Goal: Task Accomplishment & Management: Complete application form

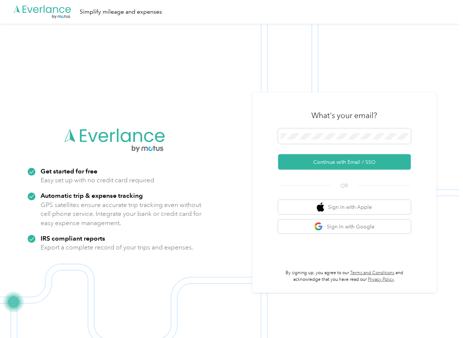
click at [310, 162] on button "Continue with Email / SSO" at bounding box center [344, 161] width 133 height 15
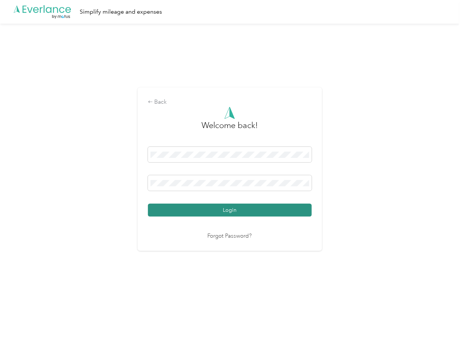
click at [193, 210] on button "Login" at bounding box center [230, 209] width 164 height 13
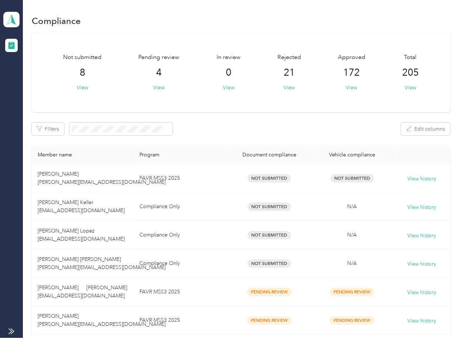
click at [263, 106] on div "Not submitted 8 View Pending review 4 View In review 0 View Rejected 21 View Ap…" at bounding box center [241, 72] width 418 height 80
click at [152, 89] on div "Pending review 4 View" at bounding box center [159, 72] width 41 height 38
click at [158, 90] on button "View" at bounding box center [158, 88] width 11 height 8
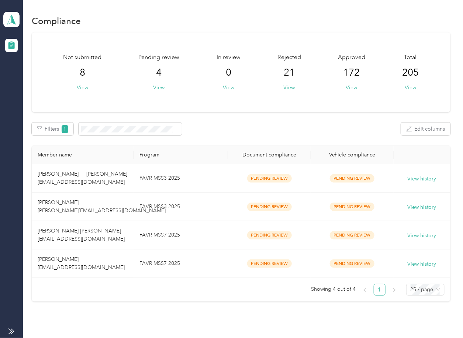
drag, startPoint x: 339, startPoint y: 146, endPoint x: 248, endPoint y: 201, distance: 106.1
click at [339, 146] on th "Vehicle compliance" at bounding box center [351, 155] width 83 height 18
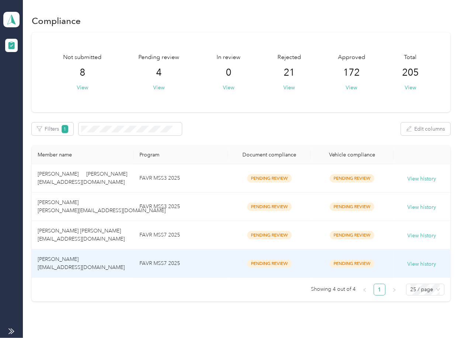
click at [135, 268] on td "FAVR MSS7 2025" at bounding box center [180, 263] width 94 height 28
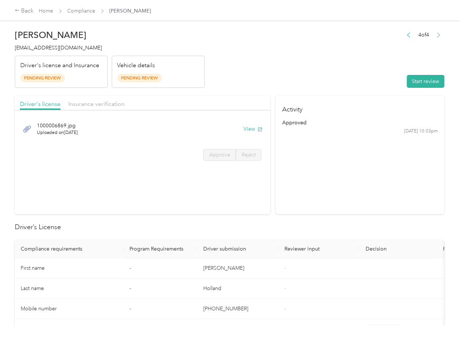
click at [345, 197] on section "Activity approved [DATE] 10:03pm" at bounding box center [359, 154] width 169 height 119
click at [250, 128] on button "View" at bounding box center [252, 129] width 19 height 8
click at [103, 104] on span "Insurance verification" at bounding box center [96, 103] width 56 height 7
click at [90, 104] on span "Insurance verification" at bounding box center [96, 103] width 56 height 7
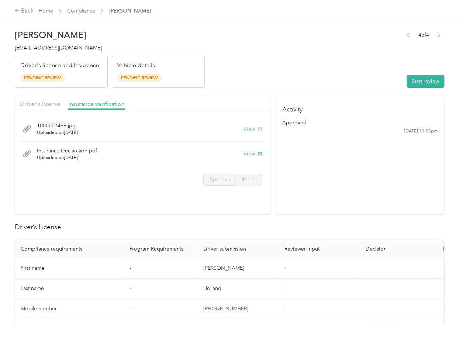
click at [250, 128] on button "View" at bounding box center [252, 129] width 19 height 8
click at [251, 156] on button "View" at bounding box center [252, 154] width 19 height 8
click at [338, 83] on header "[PERSON_NAME] [PERSON_NAME][EMAIL_ADDRESS][DOMAIN_NAME] Driver's license and In…" at bounding box center [229, 57] width 429 height 62
click at [420, 81] on button "Start review" at bounding box center [426, 81] width 38 height 13
click at [54, 106] on span "Driver's license" at bounding box center [40, 103] width 41 height 7
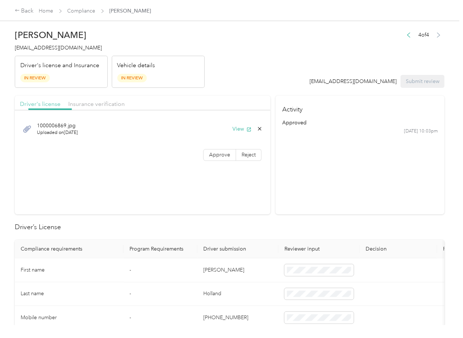
click at [45, 104] on span "Driver's license" at bounding box center [40, 103] width 41 height 7
click at [209, 153] on span "Approve" at bounding box center [219, 155] width 21 height 6
click at [93, 106] on span "Insurance verification" at bounding box center [96, 103] width 56 height 7
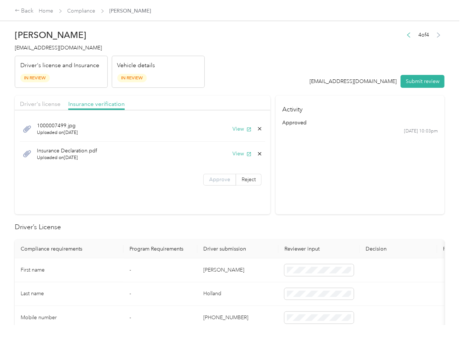
click at [215, 182] on span "Approve" at bounding box center [219, 179] width 21 height 6
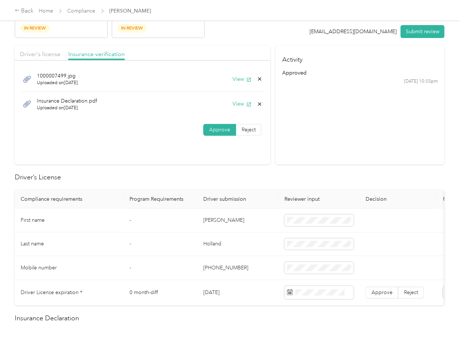
scroll to position [98, 0]
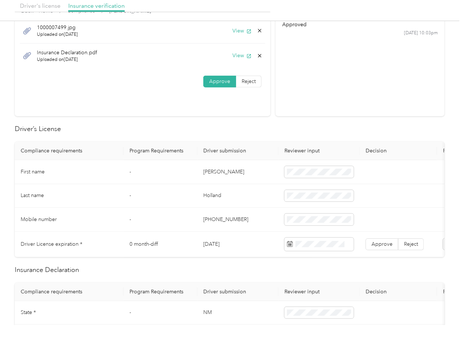
click at [217, 243] on td "[DATE]" at bounding box center [237, 243] width 81 height 25
copy td "[DATE]"
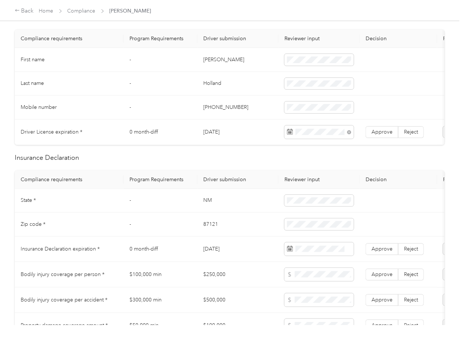
scroll to position [245, 0]
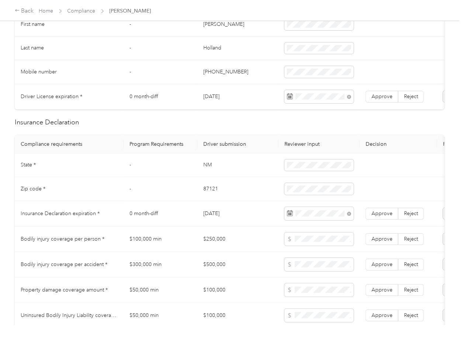
click at [247, 191] on td "87121" at bounding box center [237, 189] width 81 height 24
click at [365, 219] on td "Approve Reject" at bounding box center [397, 213] width 77 height 25
click at [369, 219] on label "Approve" at bounding box center [381, 214] width 33 height 12
click at [201, 212] on td "[DATE]" at bounding box center [237, 213] width 81 height 25
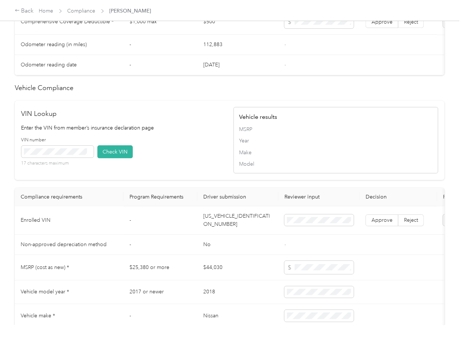
click at [229, 234] on td "[US_VEHICLE_IDENTIFICATION_NUMBER]" at bounding box center [237, 220] width 81 height 28
copy td "[US_VEHICLE_IDENTIFICATION_NUMBER]"
drag, startPoint x: 208, startPoint y: 173, endPoint x: 185, endPoint y: 181, distance: 24.1
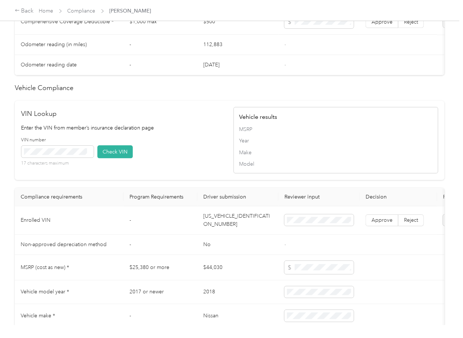
click at [208, 172] on div "VIN number 17 characters maximum Check VIN" at bounding box center [123, 154] width 205 height 35
click at [123, 158] on button "Check VIN" at bounding box center [114, 151] width 35 height 13
click at [380, 223] on span "Approve" at bounding box center [381, 220] width 21 height 6
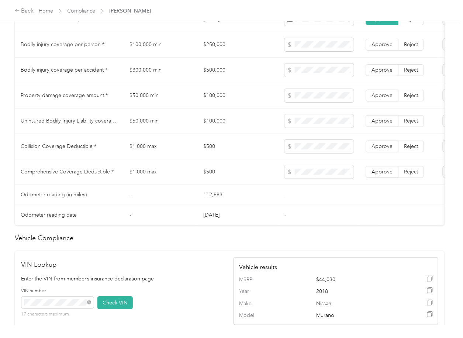
scroll to position [295, 0]
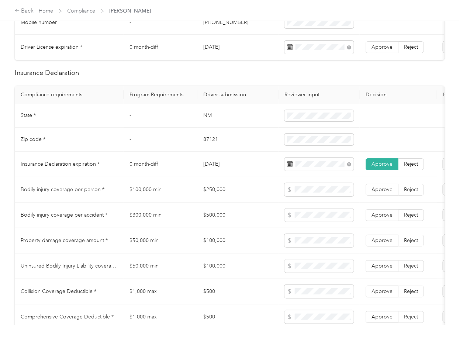
click at [206, 121] on td "NM" at bounding box center [237, 116] width 81 height 24
copy td "NM"
click at [306, 122] on span at bounding box center [318, 116] width 69 height 12
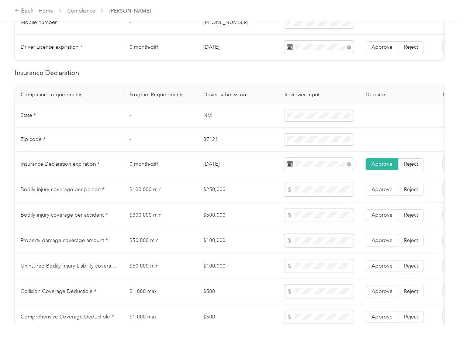
click at [203, 150] on td "87121" at bounding box center [237, 140] width 81 height 24
copy td "87121"
click at [306, 145] on span at bounding box center [318, 139] width 69 height 12
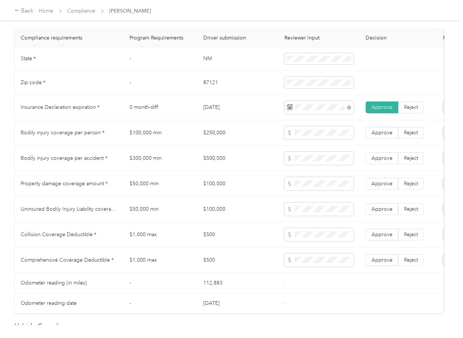
scroll to position [393, 0]
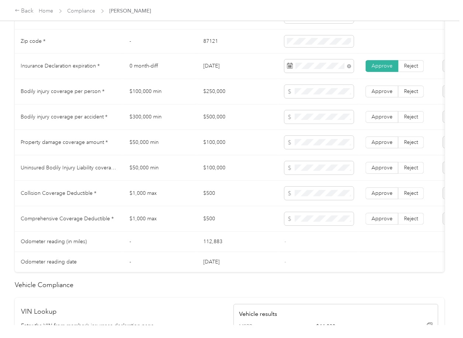
click at [216, 99] on td "$250,000" at bounding box center [237, 91] width 81 height 25
copy td "$250,000"
click at [216, 124] on td "$500,000" at bounding box center [237, 116] width 81 height 25
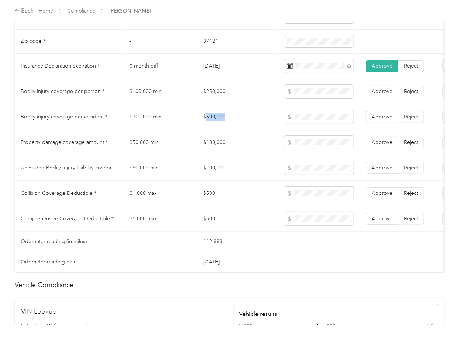
click at [216, 124] on td "$500,000" at bounding box center [237, 116] width 81 height 25
copy td "$500,000"
click at [209, 145] on td "$100,000" at bounding box center [237, 142] width 81 height 25
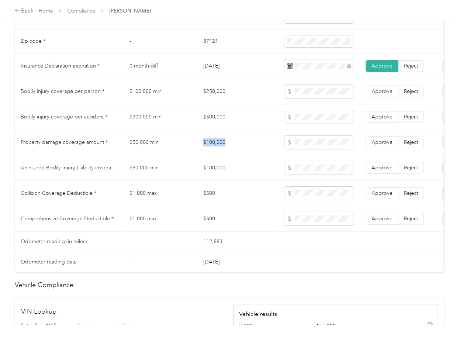
click at [209, 145] on td "$100,000" at bounding box center [237, 142] width 81 height 25
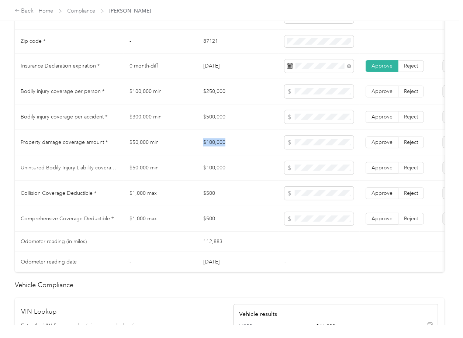
copy td "$100,000"
click at [211, 205] on td "$500" at bounding box center [237, 193] width 81 height 25
copy td "$500"
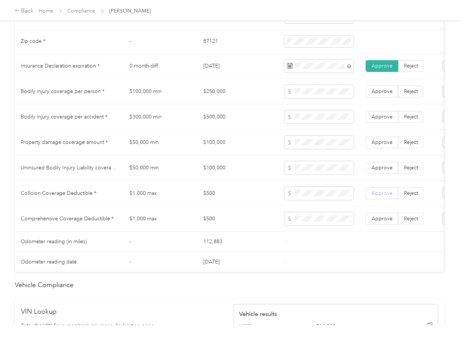
click at [392, 199] on label "Approve" at bounding box center [381, 193] width 33 height 12
click at [384, 222] on span "Approve" at bounding box center [381, 218] width 21 height 6
click at [215, 176] on td "$100,000" at bounding box center [237, 167] width 81 height 25
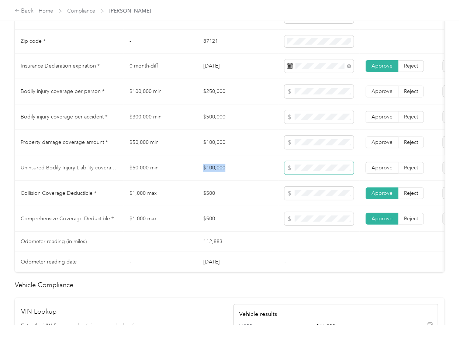
copy td "$100,000"
click at [373, 171] on span "Approve" at bounding box center [381, 167] width 21 height 6
click at [379, 145] on span "Approve" at bounding box center [381, 142] width 21 height 6
drag, startPoint x: 380, startPoint y: 125, endPoint x: 382, endPoint y: 99, distance: 25.9
click at [380, 120] on span "Approve" at bounding box center [381, 117] width 21 height 6
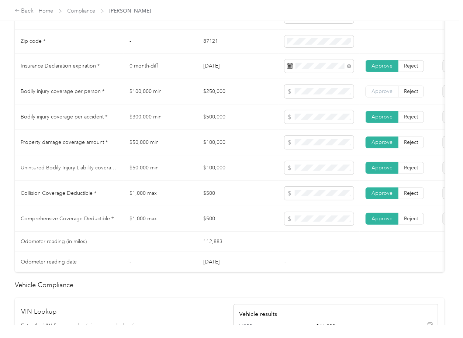
click at [382, 94] on span "Approve" at bounding box center [381, 91] width 21 height 6
click at [81, 145] on span "Property damage coverage amount *" at bounding box center [64, 142] width 87 height 6
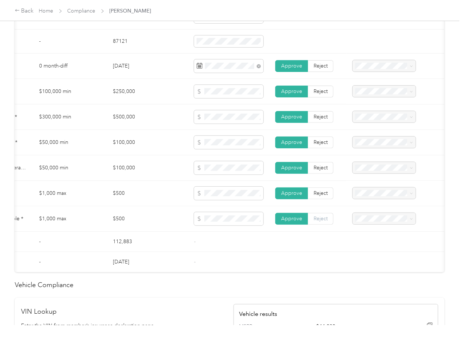
click at [320, 222] on span "Reject" at bounding box center [320, 218] width 14 height 6
click at [317, 196] on span "Reject" at bounding box center [320, 193] width 14 height 6
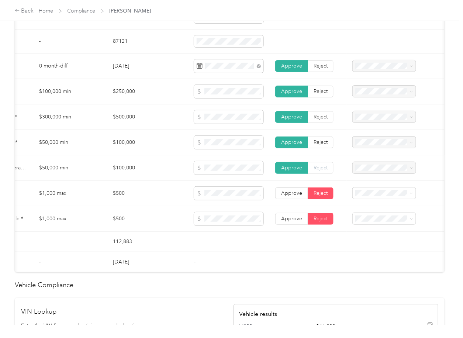
click at [318, 171] on span "Reject" at bounding box center [320, 167] width 14 height 6
click at [318, 145] on label "Reject" at bounding box center [320, 142] width 25 height 12
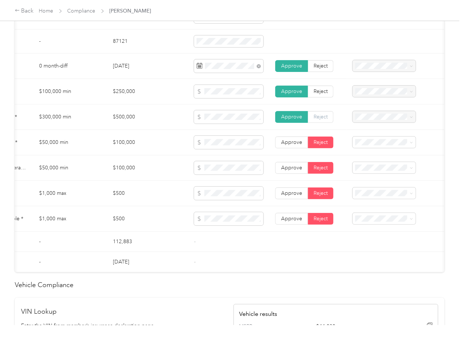
click at [318, 120] on span "Reject" at bounding box center [320, 117] width 14 height 6
click at [323, 94] on span "Reject" at bounding box center [320, 91] width 14 height 6
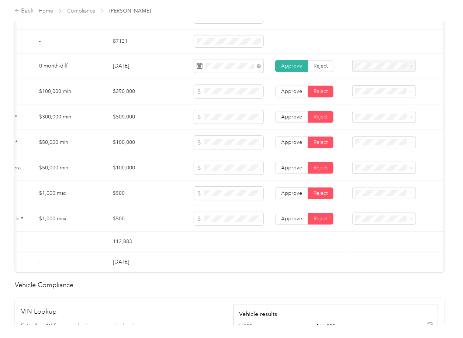
click at [370, 115] on div "Bodily Injury per person is missing from uploaded Insurance Policy doc" at bounding box center [380, 121] width 53 height 31
click at [372, 145] on div "Bodily Injury per accident is missing from uploaded Insurance Policy doc" at bounding box center [380, 148] width 53 height 31
click at [373, 170] on span "Property damage coverage is missing from uploaded Insurance Policy doc" at bounding box center [378, 172] width 48 height 29
click at [366, 196] on div "Uninsured motorist per accident is missing from uploaded Insurance Policy doc" at bounding box center [380, 203] width 53 height 39
click at [372, 220] on span "Collision deductible is missing from uploaded Insurance Policy doc" at bounding box center [379, 224] width 51 height 29
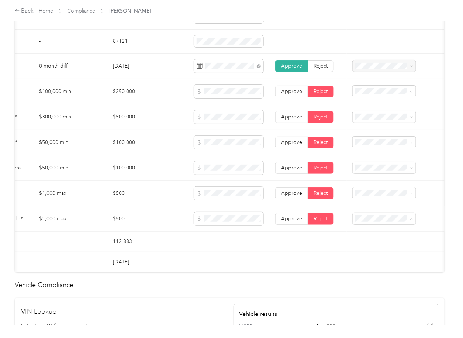
click at [377, 248] on div "Comprehensive deductible is missing from uploaded Insurance Policy doc" at bounding box center [380, 249] width 53 height 31
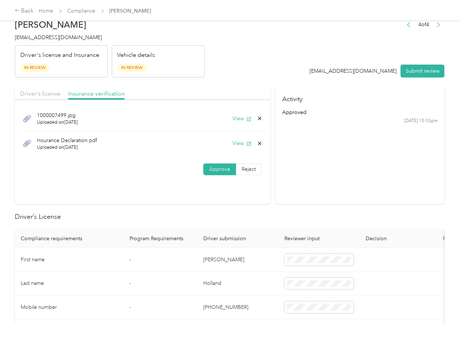
scroll to position [0, 0]
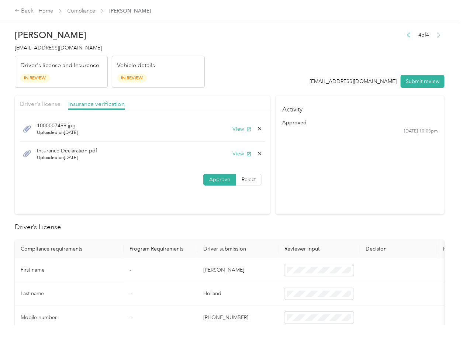
click at [261, 152] on div "Insurance Declaration.pdf Uploaded on [DATE] View" at bounding box center [142, 154] width 245 height 25
click at [258, 153] on icon at bounding box center [260, 154] width 6 height 6
click at [240, 159] on button "Yes" at bounding box center [239, 159] width 14 height 12
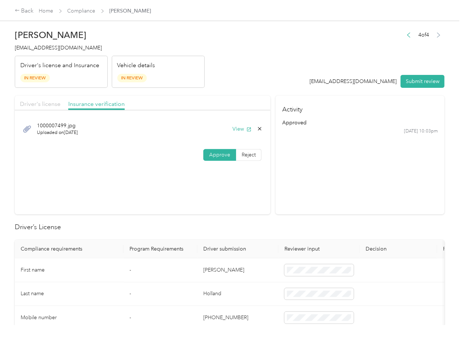
click at [42, 107] on span "Driver's license" at bounding box center [40, 103] width 41 height 7
click at [425, 81] on button "Submit review" at bounding box center [422, 81] width 44 height 13
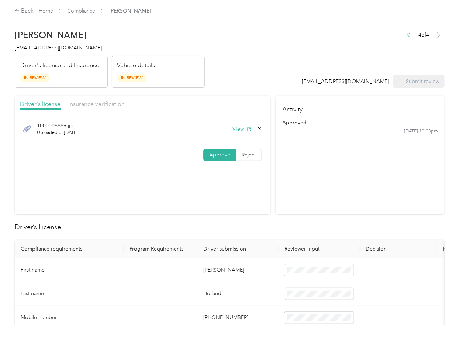
click at [42, 52] on div "[PERSON_NAME] [EMAIL_ADDRESS][DOMAIN_NAME] Driver's license and Insurance In Re…" at bounding box center [110, 57] width 190 height 62
click at [42, 49] on span "[EMAIL_ADDRESS][DOMAIN_NAME]" at bounding box center [58, 48] width 87 height 6
copy span "[EMAIL_ADDRESS][DOMAIN_NAME]"
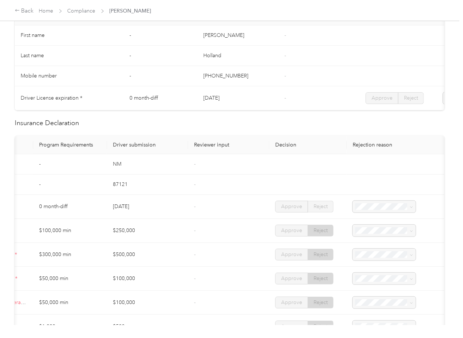
scroll to position [295, 0]
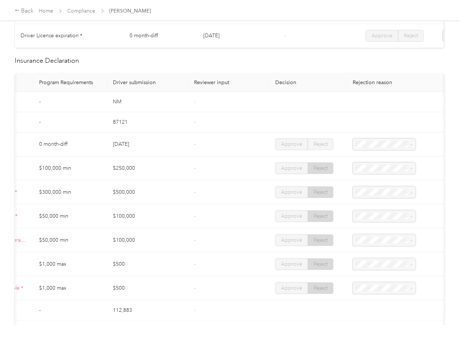
click at [247, 109] on td "-" at bounding box center [228, 102] width 81 height 20
click at [81, 10] on link "Compliance" at bounding box center [81, 11] width 28 height 6
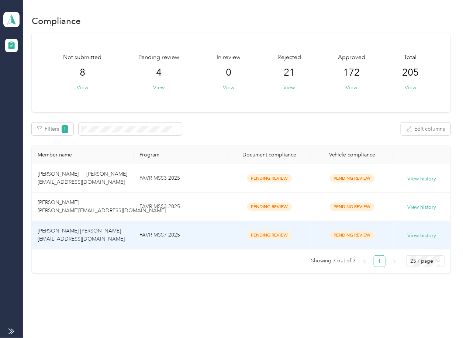
click at [77, 234] on td "[PERSON_NAME] [PERSON_NAME] [EMAIL_ADDRESS][DOMAIN_NAME]" at bounding box center [83, 235] width 102 height 28
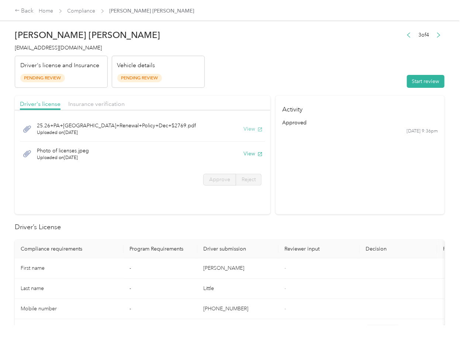
click at [247, 128] on button "View" at bounding box center [252, 129] width 19 height 8
click at [246, 156] on button "View" at bounding box center [252, 154] width 19 height 8
drag, startPoint x: 203, startPoint y: 105, endPoint x: 102, endPoint y: 105, distance: 100.6
click at [202, 105] on div "Driver's license Insurance verification" at bounding box center [142, 102] width 255 height 15
click at [100, 105] on span "Insurance verification" at bounding box center [96, 103] width 56 height 7
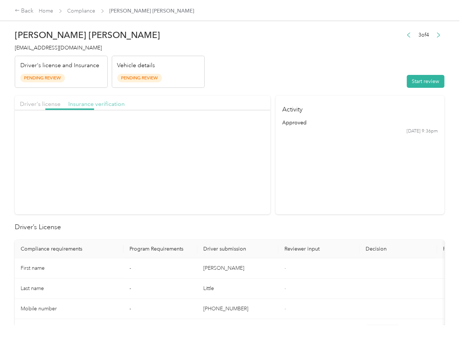
click at [107, 105] on span "Insurance verification" at bounding box center [96, 103] width 56 height 7
click at [257, 130] on icon "button" at bounding box center [259, 129] width 5 height 5
click at [403, 87] on div "Start review" at bounding box center [424, 81] width 42 height 13
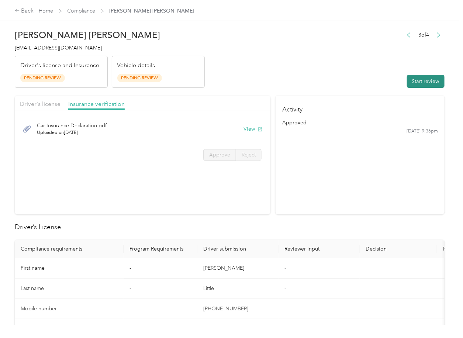
click at [412, 80] on button "Start review" at bounding box center [426, 81] width 38 height 13
click at [51, 100] on span "Driver's license" at bounding box center [40, 103] width 41 height 7
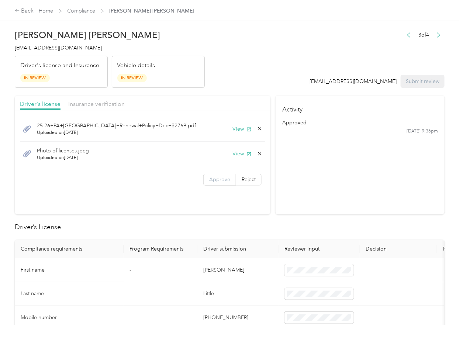
click at [229, 180] on label "Approve" at bounding box center [219, 180] width 33 height 12
click at [90, 105] on span "Insurance verification" at bounding box center [96, 103] width 56 height 7
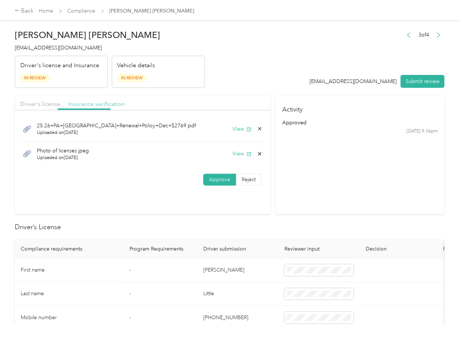
click at [90, 105] on span "Insurance verification" at bounding box center [96, 103] width 56 height 7
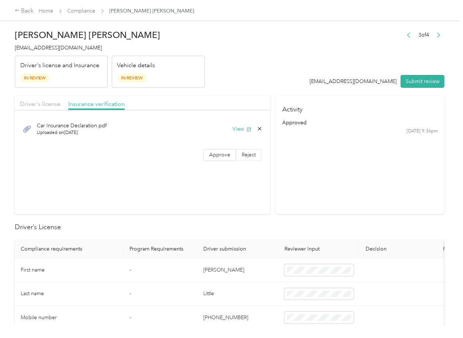
click at [220, 161] on div "Car Insurance Declaration.pdf Uploaded on [DATE] View Approve Reject" at bounding box center [142, 140] width 255 height 52
click at [221, 157] on span "Approve" at bounding box center [219, 155] width 21 height 6
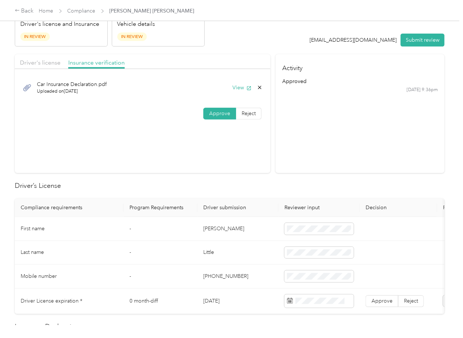
scroll to position [98, 0]
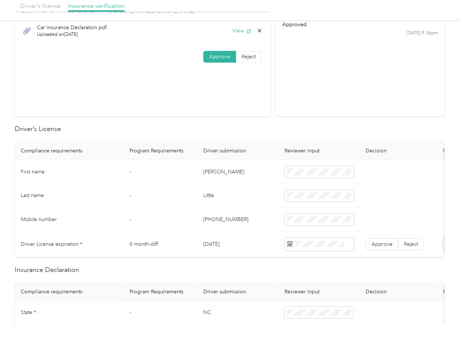
click at [216, 170] on td "[PERSON_NAME]" at bounding box center [237, 172] width 81 height 24
click at [222, 243] on td "[DATE]" at bounding box center [237, 243] width 81 height 25
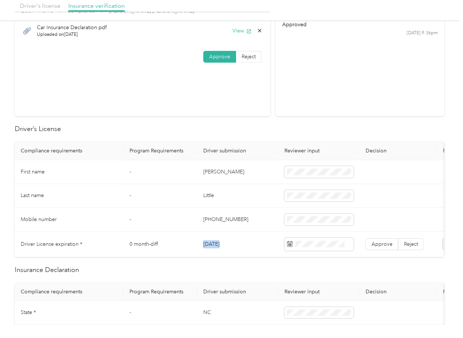
click at [222, 243] on td "[DATE]" at bounding box center [237, 243] width 81 height 25
click at [256, 124] on h2 "Driver’s License" at bounding box center [229, 129] width 429 height 10
click at [373, 242] on span "Approve" at bounding box center [381, 244] width 21 height 6
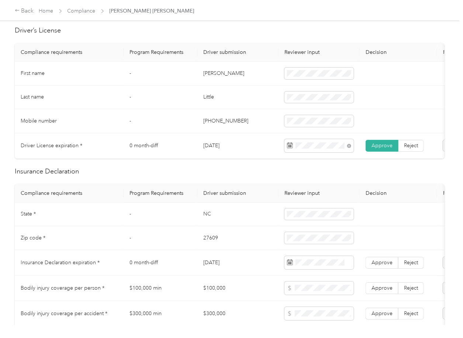
scroll to position [295, 0]
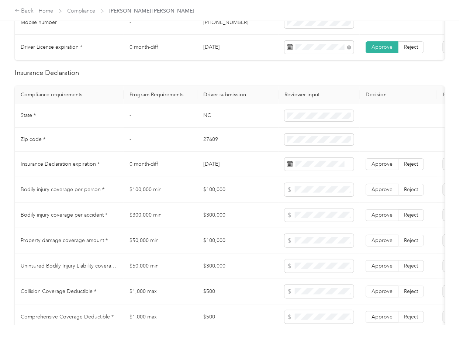
click at [202, 121] on td "NC" at bounding box center [237, 116] width 81 height 24
drag, startPoint x: 202, startPoint y: 121, endPoint x: 216, endPoint y: 124, distance: 13.8
click at [203, 121] on td "NC" at bounding box center [237, 116] width 81 height 24
click at [215, 144] on td "27609" at bounding box center [237, 140] width 81 height 24
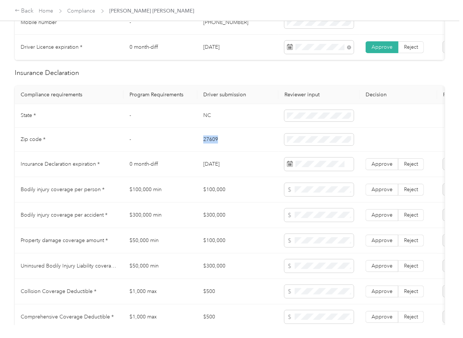
click at [215, 144] on td "27609" at bounding box center [237, 140] width 81 height 24
click at [323, 166] on span at bounding box center [318, 163] width 69 height 13
click at [376, 167] on span "Approve" at bounding box center [381, 164] width 21 height 6
click at [193, 192] on td "$100,000 min" at bounding box center [160, 189] width 74 height 25
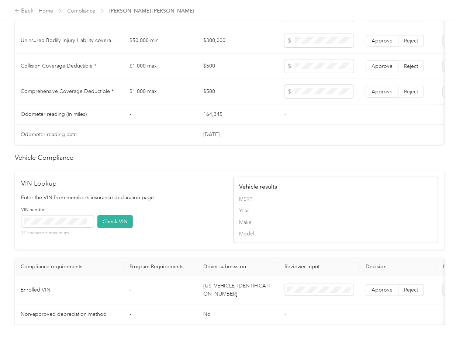
scroll to position [688, 0]
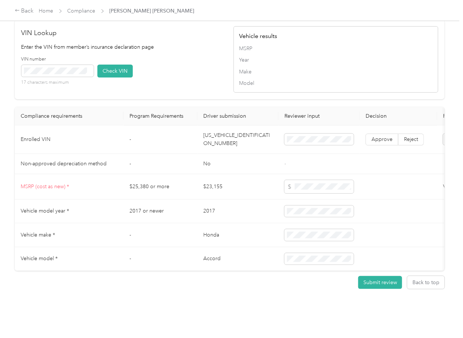
click at [221, 132] on td "[US_VEHICLE_IDENTIFICATION_NUMBER]" at bounding box center [237, 139] width 81 height 28
click at [182, 69] on div "VIN number 17 characters maximum Check VIN" at bounding box center [123, 73] width 205 height 35
drag, startPoint x: 115, startPoint y: 67, endPoint x: 239, endPoint y: 114, distance: 133.0
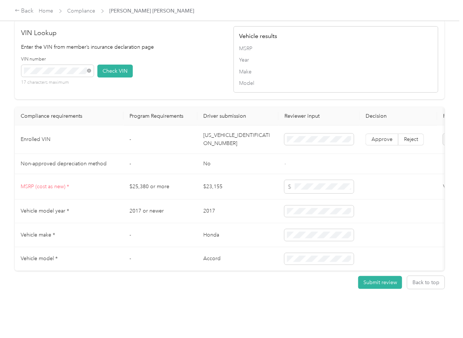
click at [115, 69] on button "Check VIN" at bounding box center [114, 71] width 35 height 13
click at [388, 136] on span "Approve" at bounding box center [381, 139] width 21 height 6
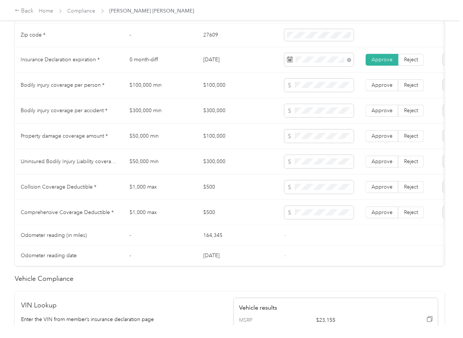
scroll to position [393, 0]
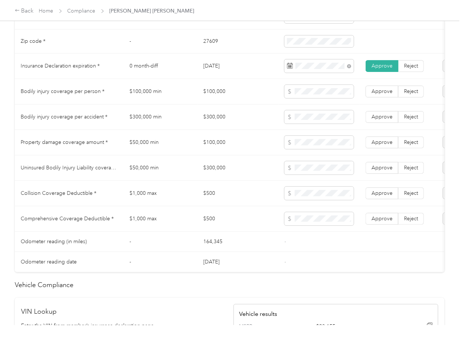
click at [221, 97] on td "$100,000" at bounding box center [237, 91] width 81 height 25
click at [309, 93] on span at bounding box center [318, 91] width 69 height 13
click at [214, 121] on td "$300,000" at bounding box center [237, 116] width 81 height 25
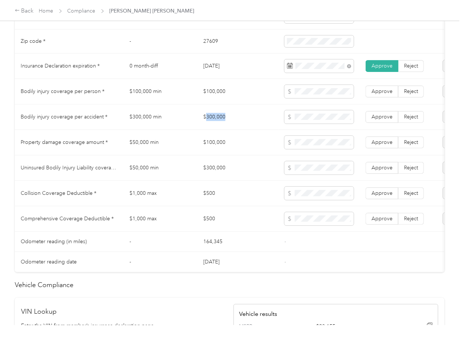
click at [214, 121] on td "$300,000" at bounding box center [237, 116] width 81 height 25
click at [380, 120] on span "Approve" at bounding box center [381, 117] width 21 height 6
click at [381, 97] on label "Approve" at bounding box center [381, 92] width 33 height 12
click at [387, 145] on span "Approve" at bounding box center [381, 142] width 21 height 6
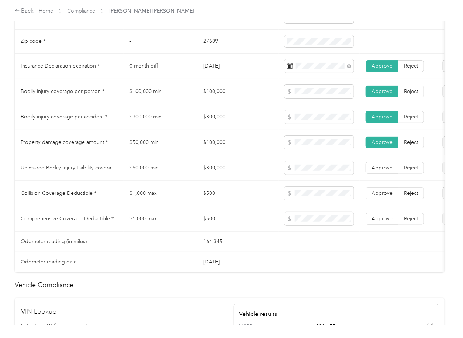
click at [201, 173] on td "$300,000" at bounding box center [237, 167] width 81 height 25
click at [205, 198] on td "$500" at bounding box center [237, 193] width 81 height 25
click at [394, 198] on label "Approve" at bounding box center [381, 193] width 33 height 12
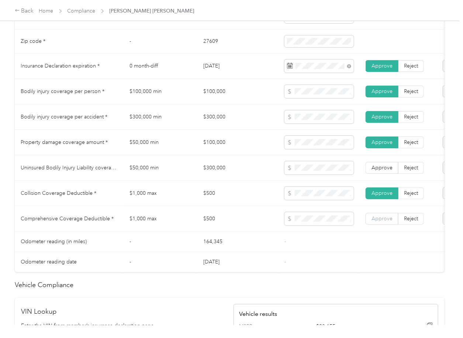
click at [384, 222] on span "Approve" at bounding box center [381, 218] width 21 height 6
click at [217, 172] on td "$300,000" at bounding box center [237, 167] width 81 height 25
click at [367, 173] on label "Approve" at bounding box center [381, 168] width 33 height 12
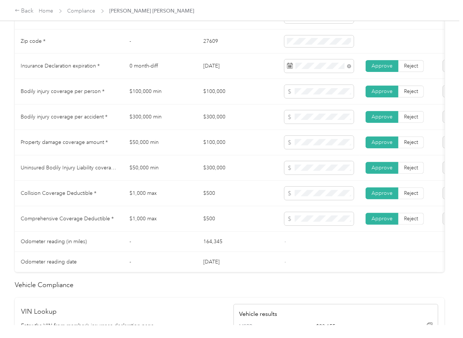
click at [238, 145] on td "$100,000" at bounding box center [237, 142] width 81 height 25
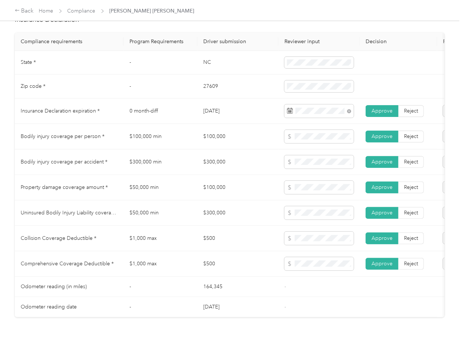
scroll to position [295, 0]
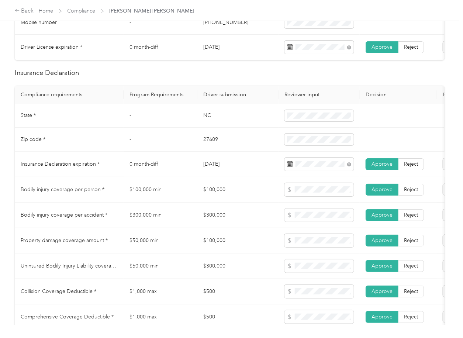
click at [229, 192] on td "$100,000" at bounding box center [237, 189] width 81 height 25
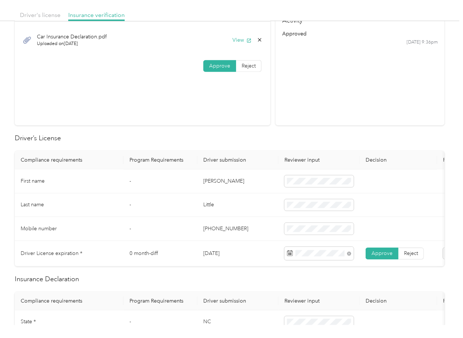
scroll to position [0, 0]
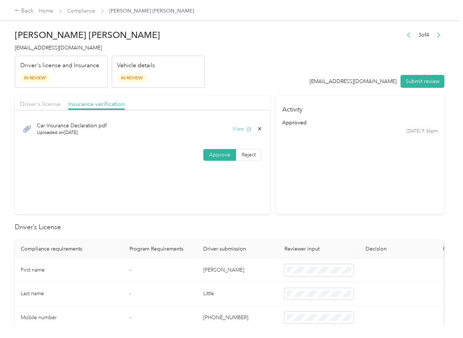
click at [237, 126] on button "View" at bounding box center [241, 129] width 19 height 8
click at [260, 129] on icon at bounding box center [260, 129] width 6 height 6
click at [244, 135] on button "Yes" at bounding box center [239, 134] width 14 height 12
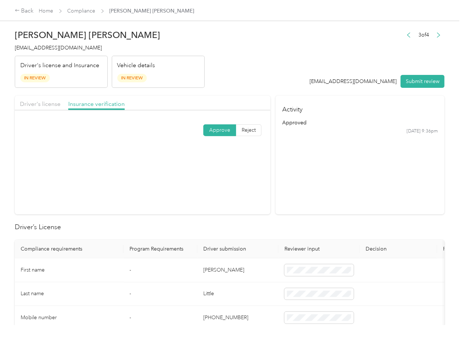
click at [331, 212] on section "Activity approved [DATE] 9:36pm" at bounding box center [359, 154] width 169 height 119
click at [32, 103] on span "Driver's license" at bounding box center [40, 103] width 41 height 7
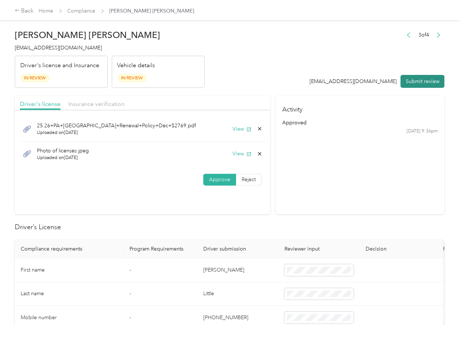
click at [417, 79] on button "Submit review" at bounding box center [422, 81] width 44 height 13
click at [54, 46] on span "[EMAIL_ADDRESS][DOMAIN_NAME]" at bounding box center [58, 48] width 87 height 6
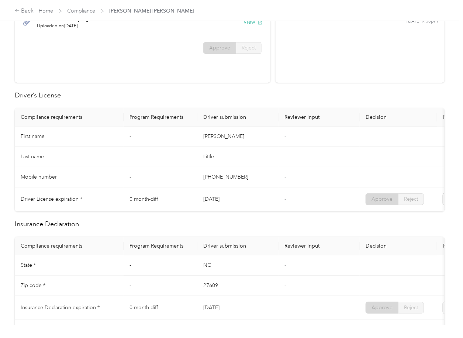
scroll to position [393, 0]
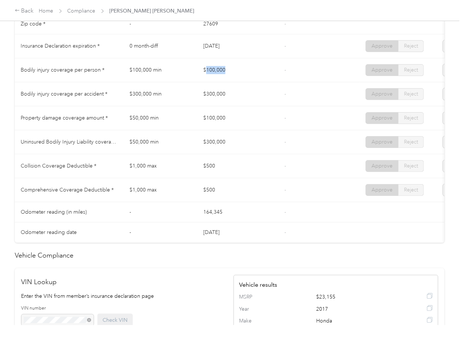
drag, startPoint x: 235, startPoint y: 73, endPoint x: 219, endPoint y: 86, distance: 20.6
click at [244, 73] on td "$100,000" at bounding box center [237, 70] width 81 height 24
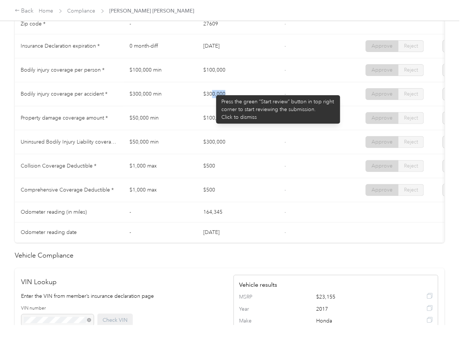
drag, startPoint x: 212, startPoint y: 91, endPoint x: 246, endPoint y: 106, distance: 36.5
click at [257, 98] on td "$300,000" at bounding box center [237, 94] width 81 height 24
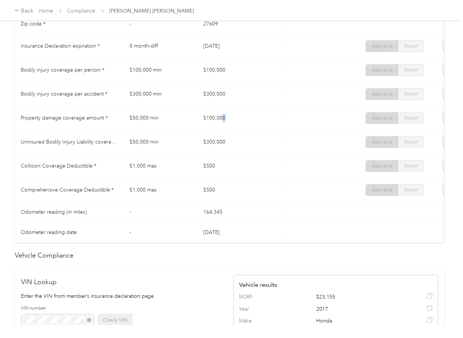
drag, startPoint x: 222, startPoint y: 120, endPoint x: 277, endPoint y: 121, distance: 55.7
click at [277, 121] on td "$100,000" at bounding box center [237, 118] width 81 height 24
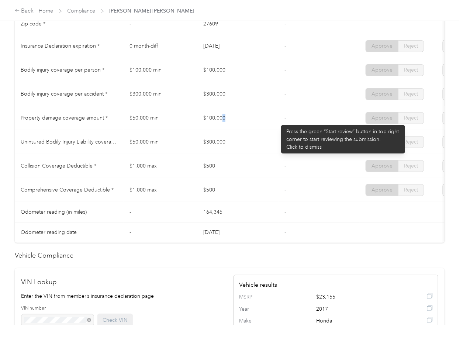
click at [277, 121] on td "$100,000" at bounding box center [237, 118] width 81 height 24
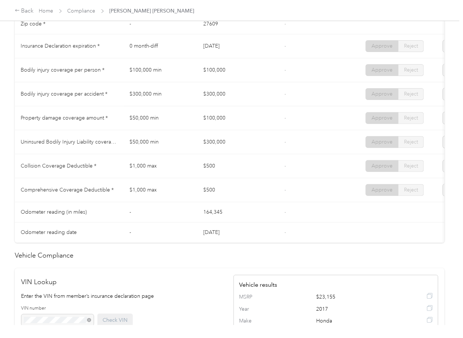
drag, startPoint x: 175, startPoint y: 123, endPoint x: 116, endPoint y: 144, distance: 63.0
click at [176, 123] on td "$50,000 min" at bounding box center [160, 118] width 74 height 24
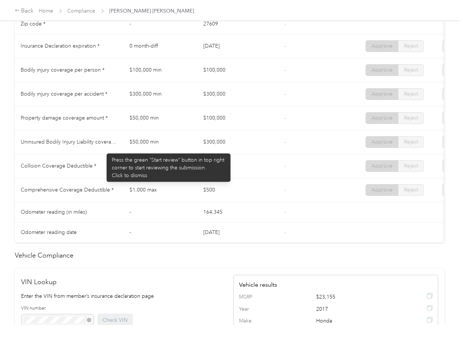
scroll to position [49, 0]
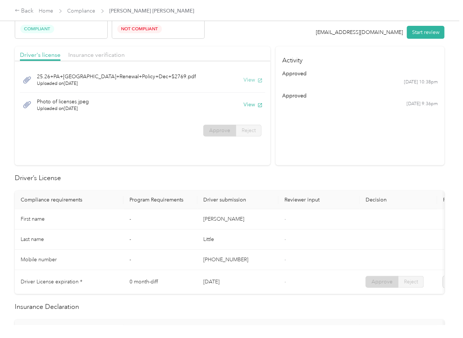
click at [252, 80] on button "View" at bounding box center [252, 80] width 19 height 8
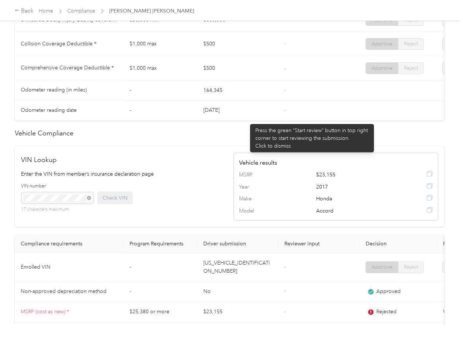
scroll to position [590, 0]
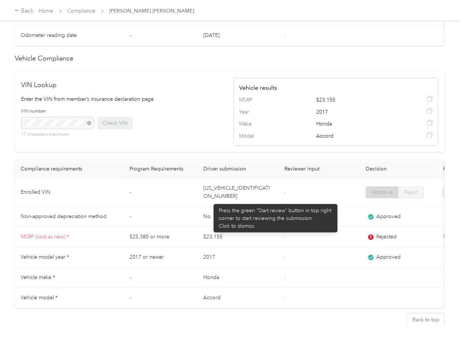
click at [210, 200] on td "[US_VEHICLE_IDENTIFICATION_NUMBER]" at bounding box center [237, 192] width 81 height 28
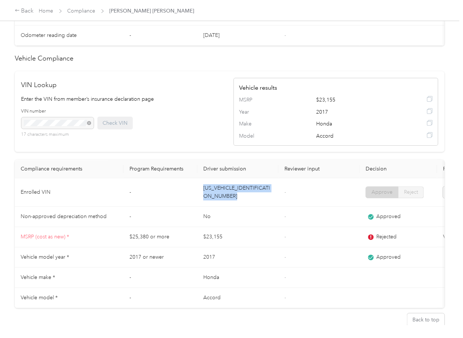
click at [210, 200] on td "[US_VEHICLE_IDENTIFICATION_NUMBER]" at bounding box center [237, 192] width 81 height 28
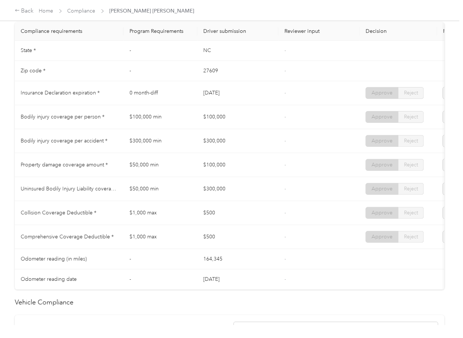
scroll to position [295, 0]
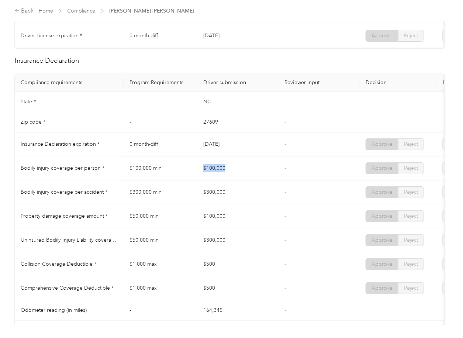
drag, startPoint x: 231, startPoint y: 178, endPoint x: 226, endPoint y: 187, distance: 9.9
click at [234, 180] on td "$100,000" at bounding box center [237, 168] width 81 height 24
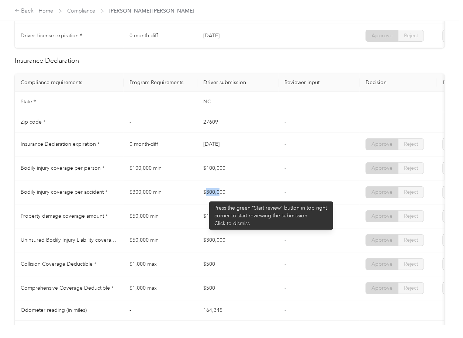
drag, startPoint x: 205, startPoint y: 196, endPoint x: 226, endPoint y: 204, distance: 21.6
click at [223, 200] on td "$300,000" at bounding box center [237, 192] width 81 height 24
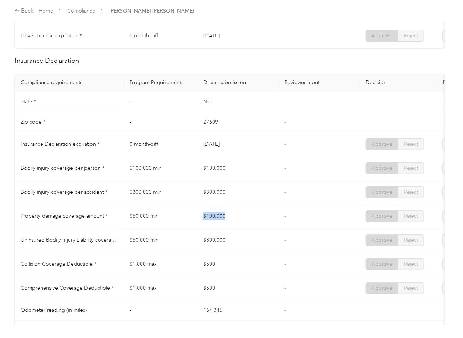
drag, startPoint x: 196, startPoint y: 223, endPoint x: 235, endPoint y: 223, distance: 38.7
click at [234, 223] on tr "Property damage coverage amount * $50,000 min $100,000 - Approve Reject" at bounding box center [275, 216] width 520 height 24
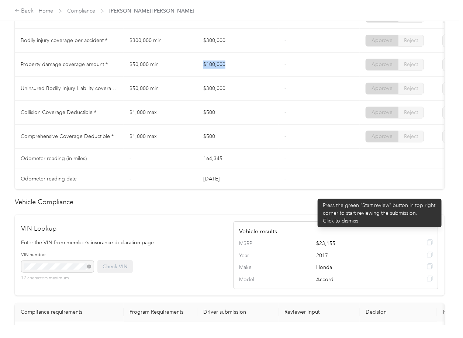
scroll to position [393, 0]
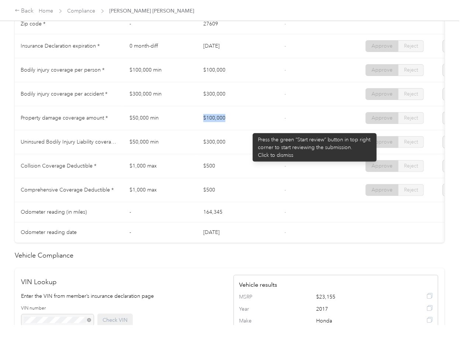
drag, startPoint x: 249, startPoint y: 129, endPoint x: 242, endPoint y: 130, distance: 7.0
click at [249, 129] on td "$100,000" at bounding box center [237, 118] width 81 height 24
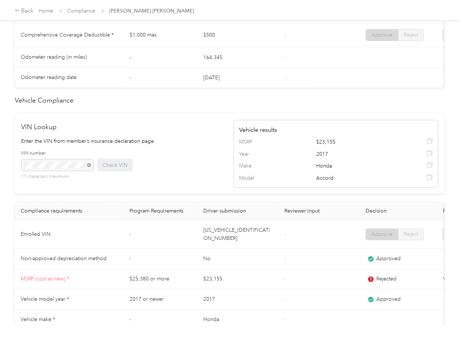
scroll to position [652, 0]
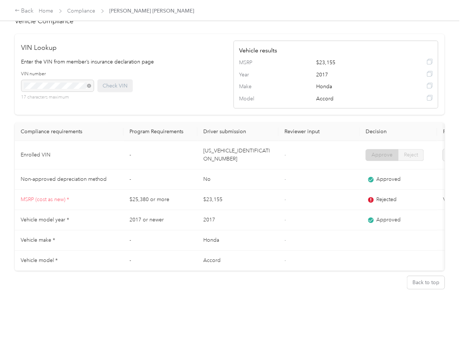
click at [163, 169] on td "-" at bounding box center [160, 179] width 74 height 20
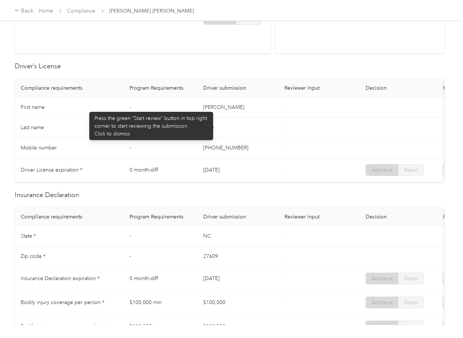
scroll to position [0, 0]
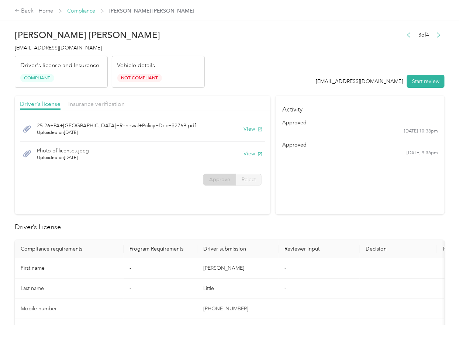
click at [77, 11] on link "Compliance" at bounding box center [81, 11] width 28 height 6
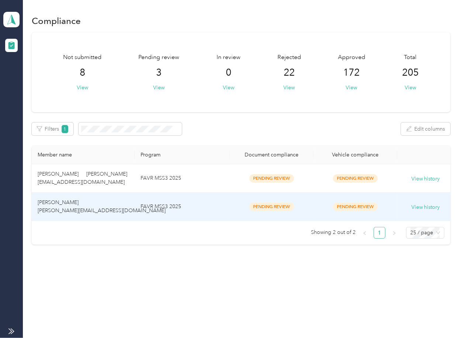
click at [157, 206] on td "FAVR MSS3 2025" at bounding box center [182, 206] width 95 height 28
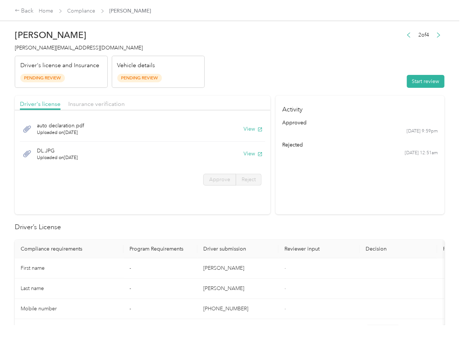
drag, startPoint x: 338, startPoint y: 193, endPoint x: 286, endPoint y: 153, distance: 64.7
click at [338, 193] on section "Activity approved [DATE] 9:59pm rejected [DATE] 12:51am" at bounding box center [359, 154] width 169 height 119
click at [254, 129] on button "View" at bounding box center [252, 129] width 19 height 8
click at [246, 156] on button "View" at bounding box center [252, 154] width 19 height 8
drag, startPoint x: 186, startPoint y: 100, endPoint x: 177, endPoint y: 100, distance: 8.5
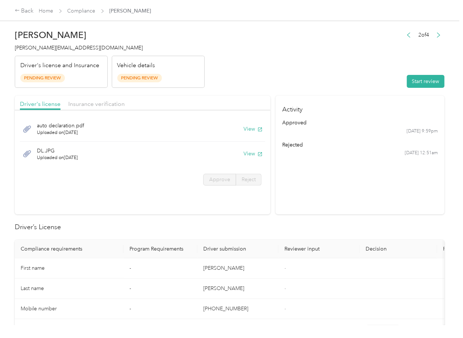
click at [185, 100] on div "Driver's license Insurance verification" at bounding box center [142, 102] width 255 height 15
click at [104, 100] on span "Insurance verification" at bounding box center [96, 103] width 56 height 7
click at [101, 102] on span "Insurance verification" at bounding box center [96, 103] width 56 height 7
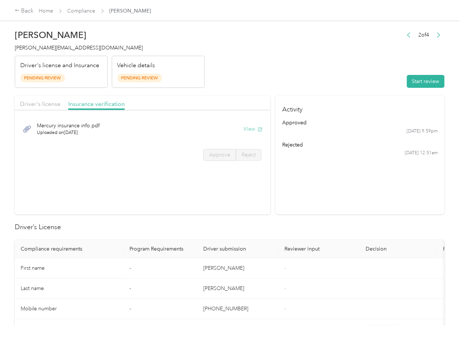
click at [250, 127] on button "View" at bounding box center [252, 129] width 19 height 8
click at [416, 83] on button "Start review" at bounding box center [426, 81] width 38 height 13
click at [52, 107] on span "Driver's license" at bounding box center [40, 103] width 41 height 7
click at [41, 105] on span "Driver's license" at bounding box center [40, 103] width 41 height 7
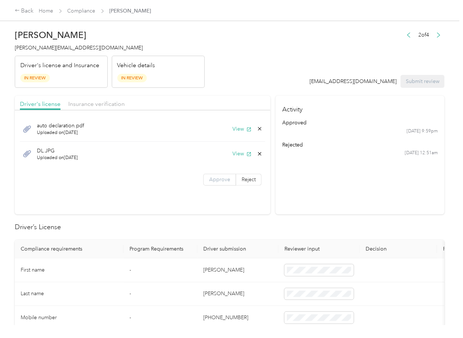
click at [214, 180] on span "Approve" at bounding box center [219, 179] width 21 height 6
click at [90, 102] on span "Insurance verification" at bounding box center [96, 103] width 56 height 7
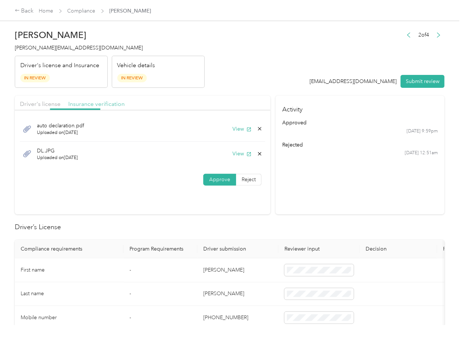
click at [81, 105] on span "Insurance verification" at bounding box center [96, 103] width 56 height 7
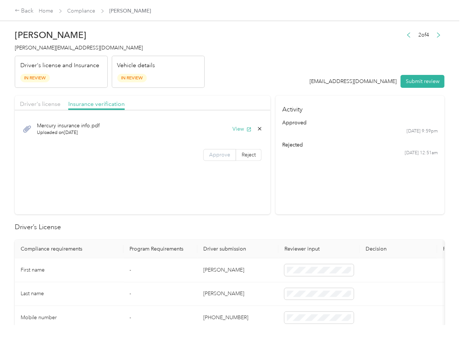
click at [215, 158] on label "Approve" at bounding box center [219, 155] width 33 height 12
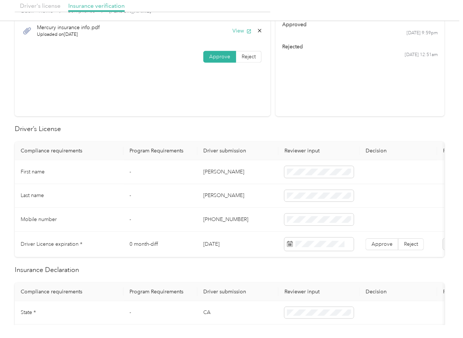
scroll to position [196, 0]
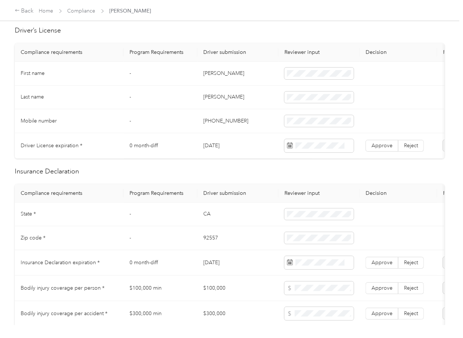
click at [214, 146] on td "[DATE]" at bounding box center [237, 145] width 81 height 25
click at [380, 146] on span "Approve" at bounding box center [381, 145] width 21 height 6
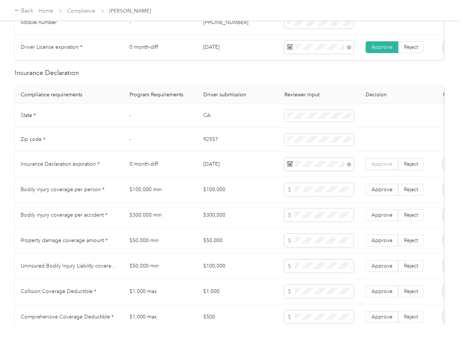
click at [376, 170] on label "Approve" at bounding box center [381, 164] width 33 height 12
click at [201, 121] on td "CA" at bounding box center [237, 116] width 81 height 24
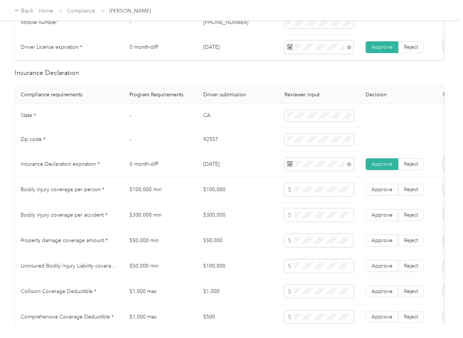
click at [211, 144] on td "92557" at bounding box center [237, 140] width 81 height 24
click at [307, 142] on span at bounding box center [318, 139] width 69 height 12
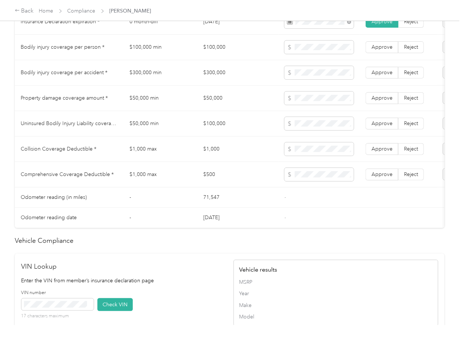
scroll to position [590, 0]
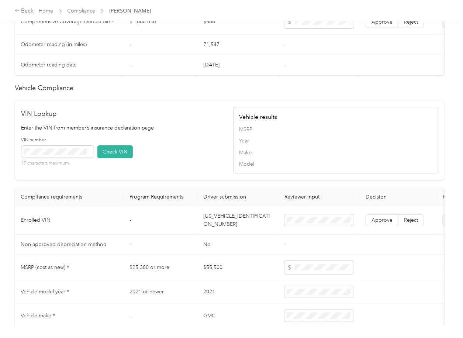
click at [220, 234] on td "[US_VEHICLE_IDENTIFICATION_NUMBER]" at bounding box center [237, 220] width 81 height 28
click at [182, 149] on div "VIN Lookup Enter the VIN from member’s insurance declaration page VIN number 17…" at bounding box center [123, 140] width 205 height 63
drag, startPoint x: 116, startPoint y: 167, endPoint x: 275, endPoint y: 201, distance: 162.8
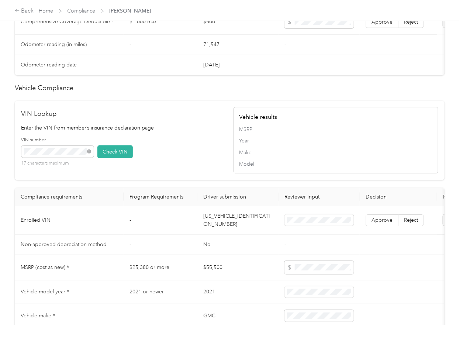
click at [116, 158] on button "Check VIN" at bounding box center [114, 151] width 35 height 13
click at [389, 223] on span "Approve" at bounding box center [381, 220] width 21 height 6
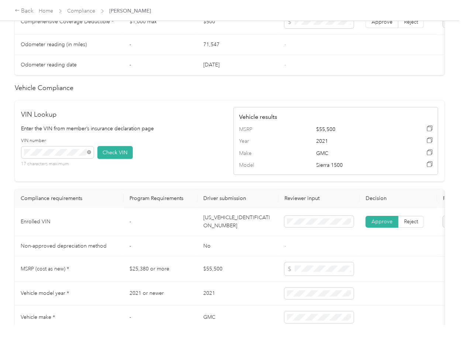
scroll to position [393, 0]
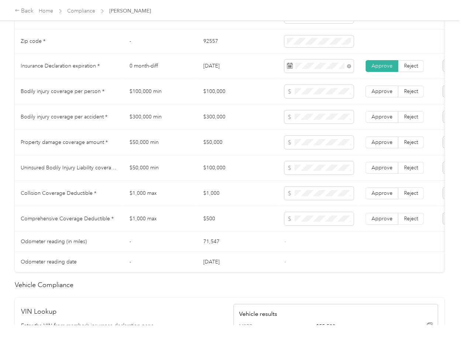
click at [216, 97] on td "$100,000" at bounding box center [237, 91] width 81 height 25
click at [321, 104] on td at bounding box center [318, 91] width 81 height 25
click at [213, 122] on td "$300,000" at bounding box center [237, 116] width 81 height 25
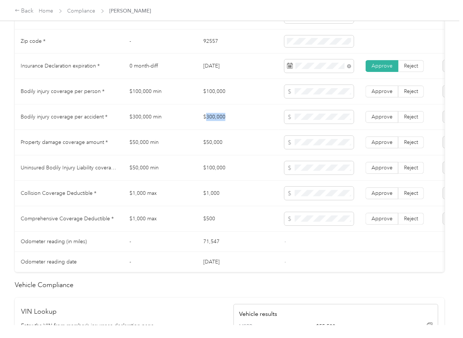
click at [213, 122] on td "$300,000" at bounding box center [237, 116] width 81 height 25
click at [224, 147] on td "$50,000" at bounding box center [237, 142] width 81 height 25
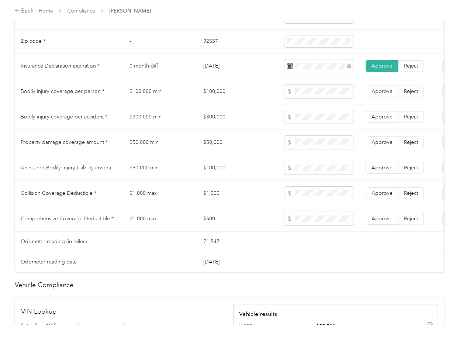
click at [215, 173] on td "$100,000" at bounding box center [237, 167] width 81 height 25
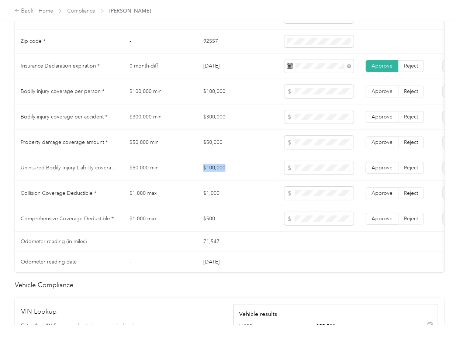
click at [215, 173] on td "$100,000" at bounding box center [237, 167] width 81 height 25
click at [201, 181] on td "$100,000" at bounding box center [237, 167] width 81 height 25
click at [215, 175] on td "$100,000" at bounding box center [237, 167] width 81 height 25
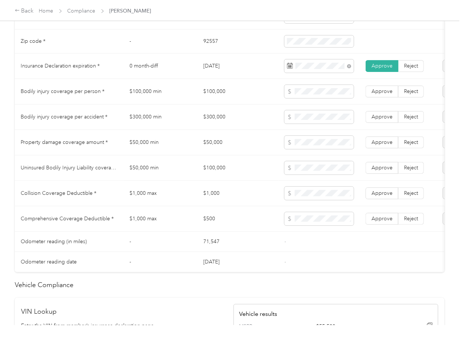
drag, startPoint x: 219, startPoint y: 200, endPoint x: 12, endPoint y: 217, distance: 207.1
click at [215, 203] on td "$1,000" at bounding box center [237, 193] width 81 height 25
click at [216, 198] on td "$1,000" at bounding box center [237, 193] width 81 height 25
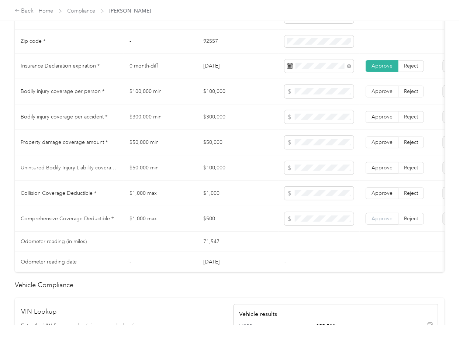
click at [379, 224] on label "Approve" at bounding box center [381, 219] width 33 height 12
click at [383, 199] on label "Approve" at bounding box center [381, 193] width 33 height 12
click at [386, 171] on span "Approve" at bounding box center [381, 167] width 21 height 6
click at [386, 137] on td "Approve Reject" at bounding box center [397, 142] width 77 height 25
click at [381, 145] on span "Approve" at bounding box center [381, 142] width 21 height 6
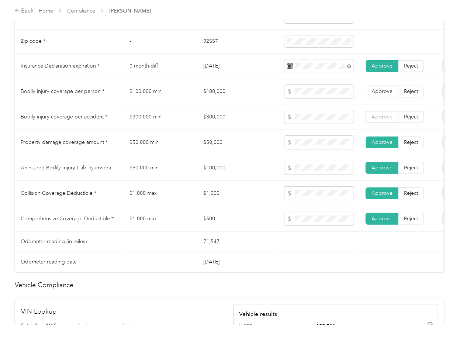
click at [381, 120] on span "Approve" at bounding box center [381, 117] width 21 height 6
click at [388, 94] on span "Approve" at bounding box center [381, 91] width 21 height 6
click at [217, 152] on td "$50,000" at bounding box center [237, 142] width 81 height 25
click at [291, 98] on span at bounding box center [318, 91] width 69 height 13
click at [276, 123] on tr "Bodily injury coverage per accident * $300,000 min $300,000 Approve Reject" at bounding box center [275, 116] width 520 height 25
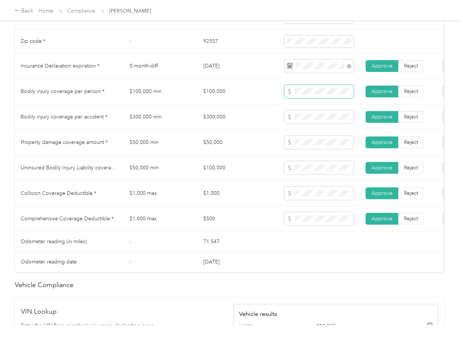
click at [258, 104] on tr "Bodily injury coverage per person * $100,000 min $100,000 Approve Reject" at bounding box center [275, 91] width 520 height 25
click at [277, 129] on td "$300,000" at bounding box center [237, 116] width 81 height 25
click at [274, 129] on tr "Bodily injury coverage per accident * $300,000 min $300,000 Approve Reject" at bounding box center [275, 116] width 520 height 25
click at [271, 153] on tr "Property damage coverage amount * $50,000 min $50,000 Approve Reject" at bounding box center [275, 142] width 520 height 25
click at [226, 181] on td "$100,000" at bounding box center [237, 167] width 81 height 25
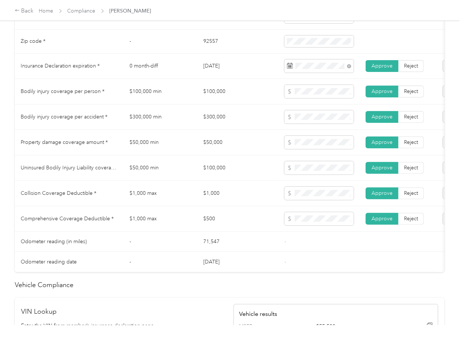
click at [226, 191] on td "$1,000" at bounding box center [237, 193] width 81 height 25
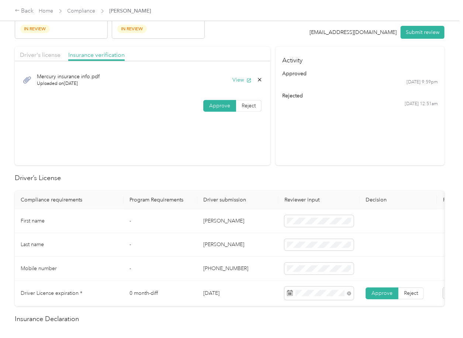
scroll to position [0, 0]
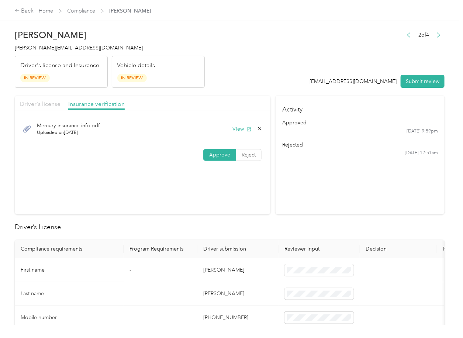
click at [50, 107] on span "Driver's license" at bounding box center [40, 103] width 41 height 7
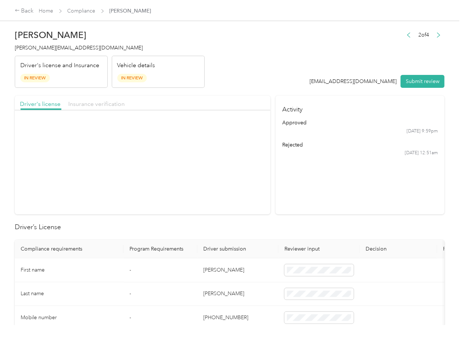
click at [90, 104] on span "Insurance verification" at bounding box center [96, 103] width 56 height 7
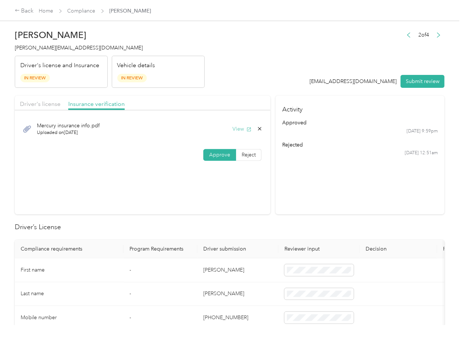
click at [240, 128] on button "View" at bounding box center [241, 129] width 19 height 8
click at [258, 128] on icon at bounding box center [259, 128] width 3 height 3
click at [237, 135] on button "Yes" at bounding box center [239, 135] width 14 height 12
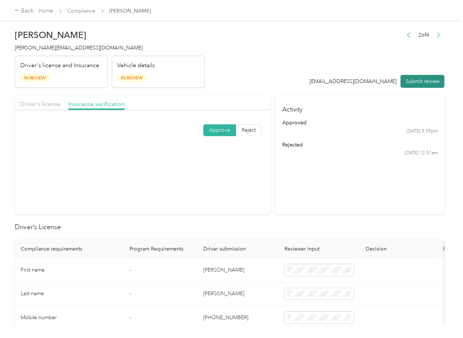
click at [415, 81] on button "Submit review" at bounding box center [422, 81] width 44 height 13
click at [63, 49] on span "[PERSON_NAME][EMAIL_ADDRESS][DOMAIN_NAME]" at bounding box center [79, 48] width 128 height 6
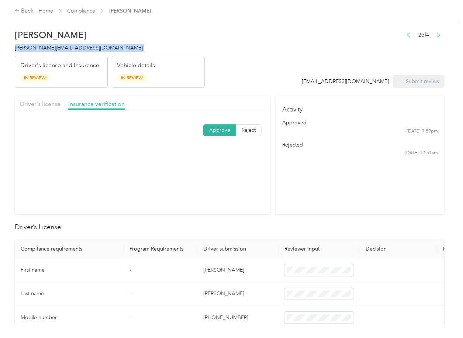
click at [63, 49] on span "[PERSON_NAME][EMAIL_ADDRESS][DOMAIN_NAME]" at bounding box center [79, 48] width 128 height 6
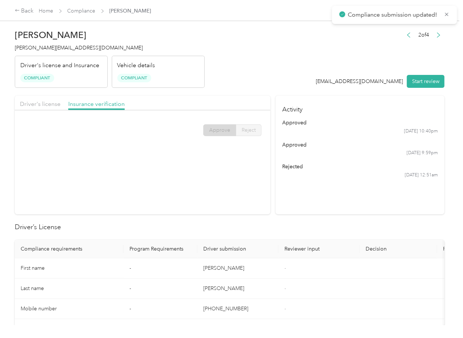
click at [247, 222] on h2 "Driver’s License" at bounding box center [229, 227] width 429 height 10
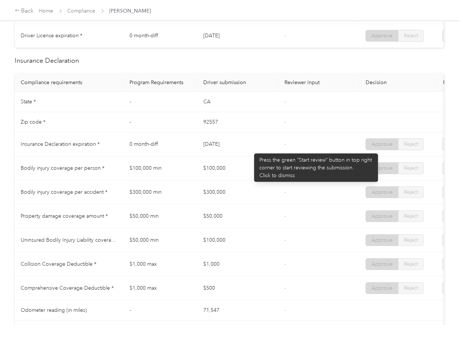
drag, startPoint x: 213, startPoint y: 150, endPoint x: 250, endPoint y: 150, distance: 37.2
click at [250, 150] on tr "Insurance Declaration expiration * 0 month-diff [DATE] - Approve Reject" at bounding box center [275, 144] width 520 height 24
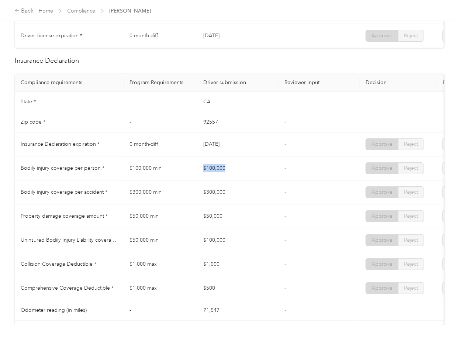
drag, startPoint x: 196, startPoint y: 175, endPoint x: 238, endPoint y: 173, distance: 42.8
click at [238, 173] on tr "Bodily injury coverage per person * $100,000 min $100,000 - Approve Reject" at bounding box center [275, 168] width 520 height 24
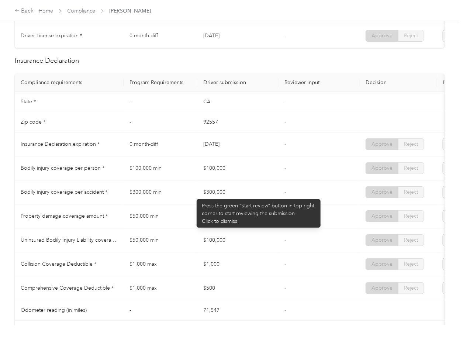
drag, startPoint x: 193, startPoint y: 195, endPoint x: 224, endPoint y: 211, distance: 35.1
click at [225, 204] on tr "Bodily injury coverage per accident * $300,000 min $300,000 - Approve Reject" at bounding box center [275, 192] width 520 height 24
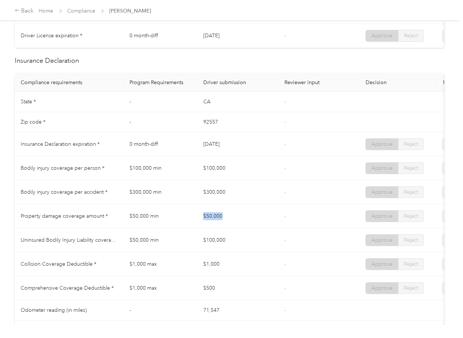
drag, startPoint x: 213, startPoint y: 219, endPoint x: 294, endPoint y: 222, distance: 80.4
click at [286, 221] on tr "Property damage coverage amount * $50,000 min $50,000 - Approve Reject" at bounding box center [275, 216] width 520 height 24
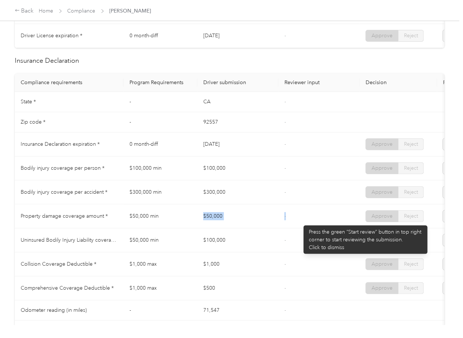
click at [300, 222] on td "-" at bounding box center [318, 216] width 81 height 24
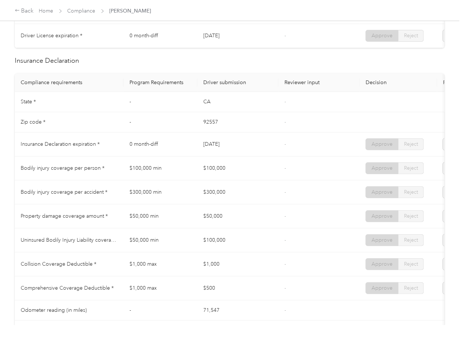
scroll to position [0, 0]
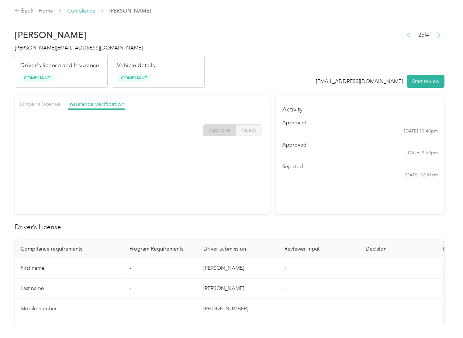
click at [81, 11] on link "Compliance" at bounding box center [81, 11] width 28 height 6
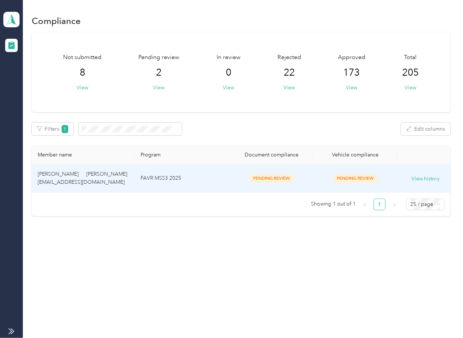
click at [98, 175] on td "[PERSON_NAME] [PERSON_NAME] [EMAIL_ADDRESS][DOMAIN_NAME]" at bounding box center [83, 178] width 103 height 28
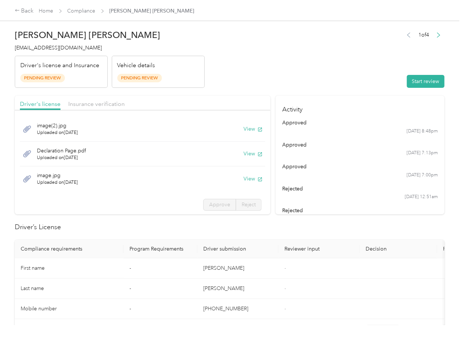
click at [246, 128] on button "View" at bounding box center [252, 129] width 19 height 8
click at [243, 153] on button "View" at bounding box center [252, 154] width 19 height 8
drag, startPoint x: 242, startPoint y: 178, endPoint x: 237, endPoint y: 165, distance: 13.4
click at [243, 178] on button "View" at bounding box center [252, 179] width 19 height 8
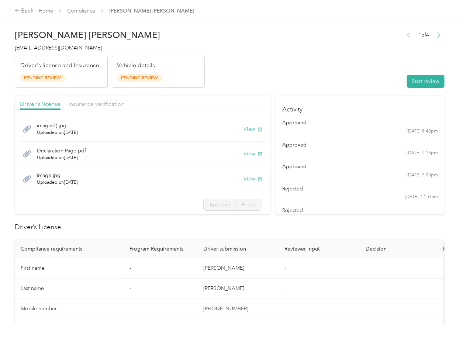
drag, startPoint x: 193, startPoint y: 105, endPoint x: 178, endPoint y: 103, distance: 14.9
click at [193, 105] on div "Driver's license Insurance verification" at bounding box center [142, 102] width 255 height 15
click at [108, 103] on span "Insurance verification" at bounding box center [96, 103] width 56 height 7
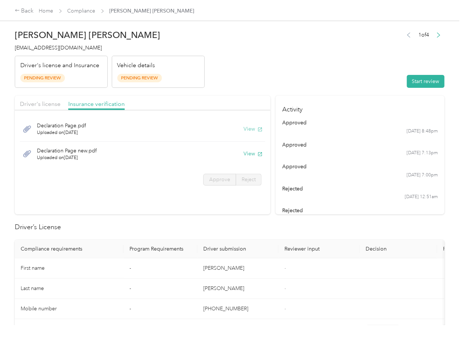
click at [246, 129] on button "View" at bounding box center [252, 129] width 19 height 8
click at [249, 153] on button "View" at bounding box center [252, 154] width 19 height 8
click at [381, 83] on header "[PERSON_NAME] [PERSON_NAME] [EMAIL_ADDRESS][DOMAIN_NAME] Driver's license and I…" at bounding box center [229, 57] width 429 height 62
click at [435, 87] on button "Start review" at bounding box center [426, 81] width 38 height 13
click at [41, 101] on span "Driver's license" at bounding box center [40, 103] width 41 height 7
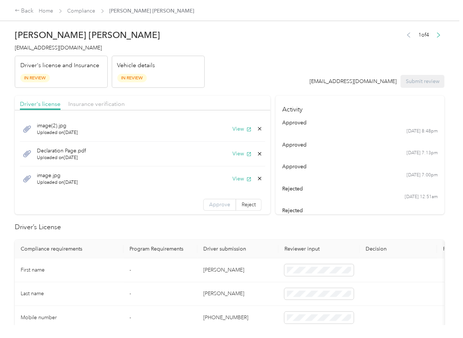
click at [203, 209] on label "Approve" at bounding box center [219, 205] width 33 height 12
click at [209, 206] on span "Approve" at bounding box center [219, 204] width 21 height 6
click at [97, 104] on span "Insurance verification" at bounding box center [96, 103] width 56 height 7
click at [84, 102] on span "Insurance verification" at bounding box center [96, 103] width 56 height 7
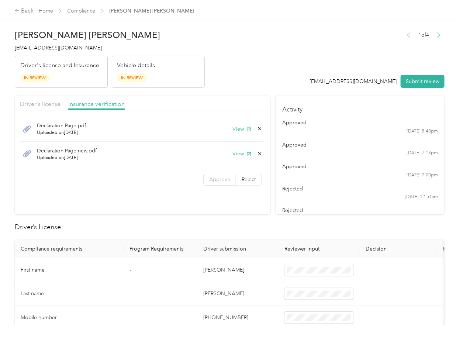
click at [213, 180] on span "Approve" at bounding box center [219, 179] width 21 height 6
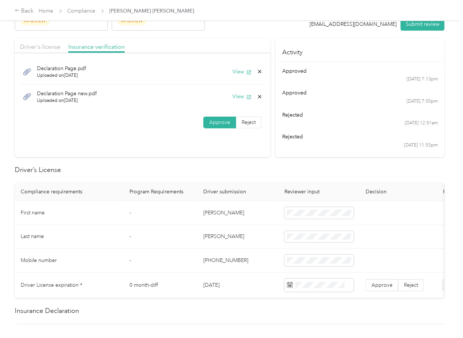
scroll to position [98, 0]
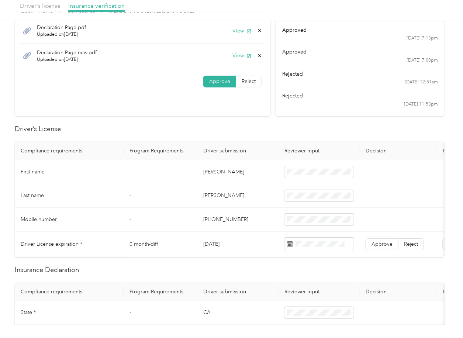
click at [217, 245] on td "[DATE]" at bounding box center [237, 243] width 81 height 25
click at [224, 238] on td "[DATE]" at bounding box center [237, 243] width 81 height 25
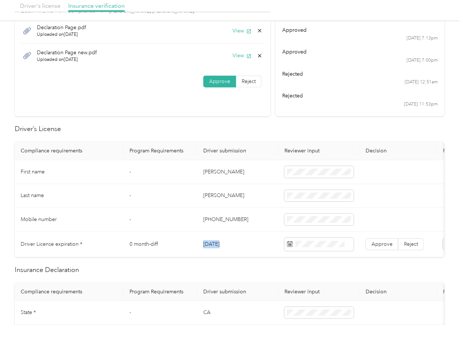
click at [224, 238] on td "[DATE]" at bounding box center [237, 243] width 81 height 25
click at [259, 130] on h2 "Driver’s License" at bounding box center [229, 129] width 429 height 10
click at [380, 241] on span "Approve" at bounding box center [381, 244] width 21 height 6
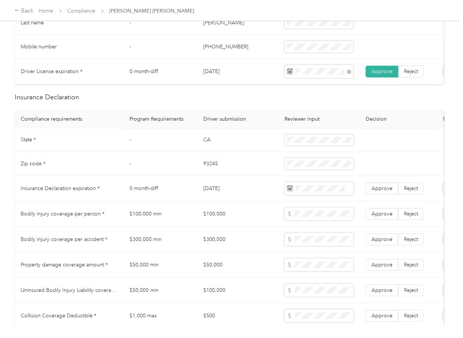
scroll to position [295, 0]
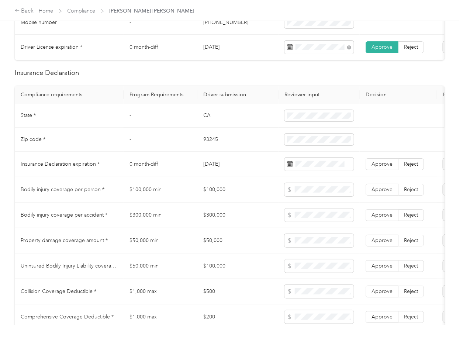
click at [205, 120] on td "CA" at bounding box center [237, 116] width 81 height 24
click at [205, 145] on td "93245" at bounding box center [237, 140] width 81 height 24
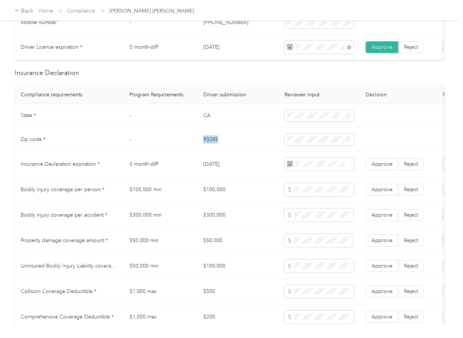
click at [205, 145] on td "93245" at bounding box center [237, 140] width 81 height 24
click at [291, 142] on span at bounding box center [318, 139] width 69 height 12
click at [245, 170] on td "[DATE]" at bounding box center [237, 164] width 81 height 25
click at [390, 167] on span "Approve" at bounding box center [381, 164] width 21 height 6
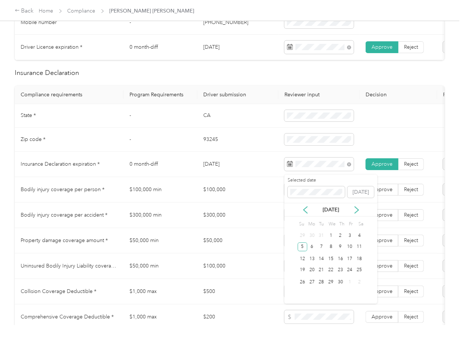
click at [171, 202] on td "$100,000 min" at bounding box center [160, 189] width 74 height 25
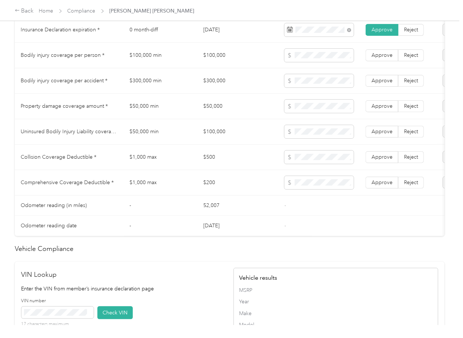
scroll to position [639, 0]
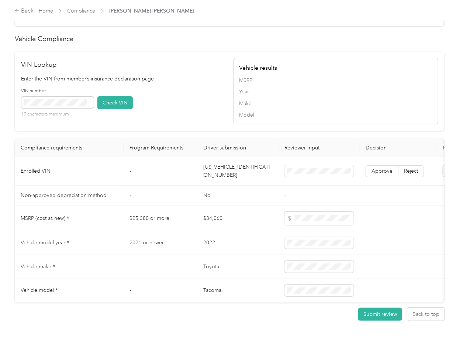
click at [226, 185] on td "[US_VEHICLE_IDENTIFICATION_NUMBER]" at bounding box center [237, 171] width 81 height 28
click at [201, 120] on div "VIN number 17 characters maximum Check VIN" at bounding box center [123, 105] width 205 height 35
click at [110, 109] on button "Check VIN" at bounding box center [114, 102] width 35 height 13
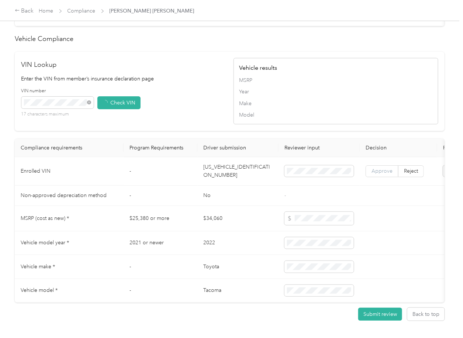
click at [388, 174] on span "Approve" at bounding box center [381, 171] width 21 height 6
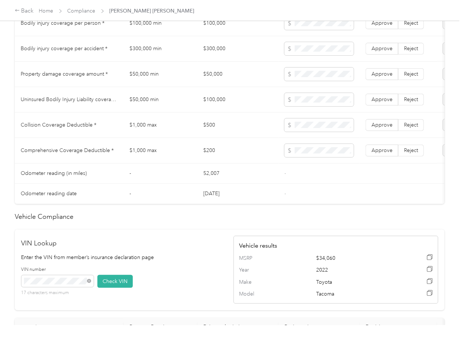
scroll to position [442, 0]
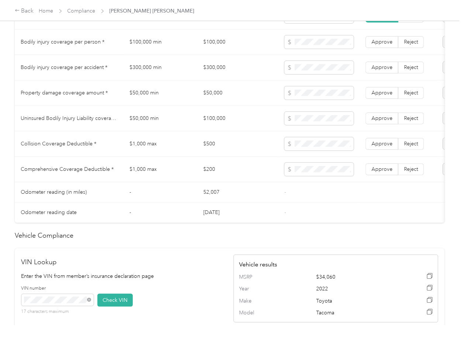
click at [219, 50] on td "$100,000" at bounding box center [237, 41] width 81 height 25
click at [214, 74] on td "$300,000" at bounding box center [237, 67] width 81 height 25
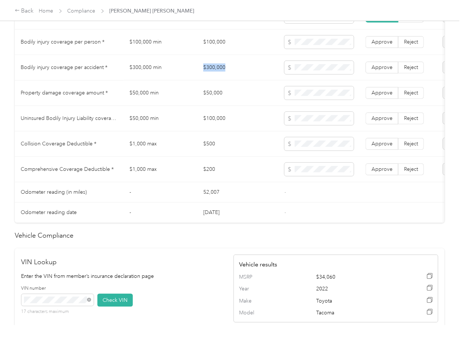
click at [214, 74] on td "$300,000" at bounding box center [237, 67] width 81 height 25
click at [215, 100] on td "$50,000" at bounding box center [237, 92] width 81 height 25
drag, startPoint x: 246, startPoint y: 137, endPoint x: 217, endPoint y: 133, distance: 29.0
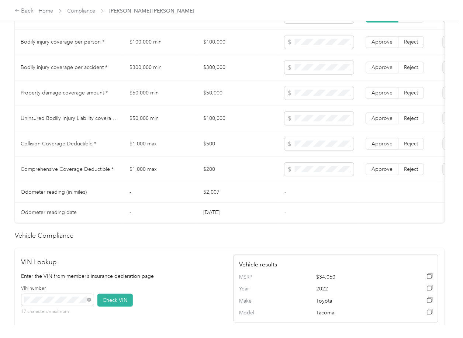
click at [245, 131] on td "$100,000" at bounding box center [237, 118] width 81 height 25
click at [216, 123] on td "$100,000" at bounding box center [237, 118] width 81 height 25
drag, startPoint x: 234, startPoint y: 157, endPoint x: 194, endPoint y: 170, distance: 42.4
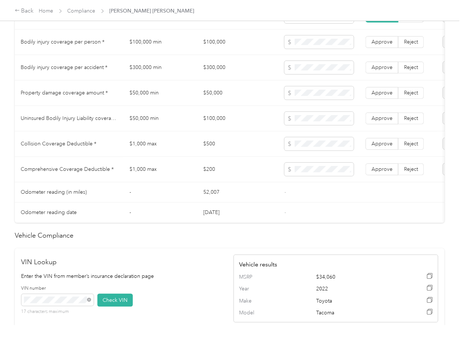
click at [231, 157] on td "$500" at bounding box center [237, 143] width 81 height 25
click at [204, 151] on td "$500" at bounding box center [237, 143] width 81 height 25
click at [311, 171] on span at bounding box center [318, 169] width 69 height 13
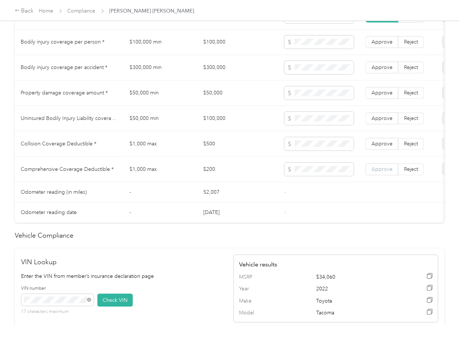
click at [387, 175] on label "Approve" at bounding box center [381, 169] width 33 height 12
click at [380, 150] on label "Approve" at bounding box center [381, 144] width 33 height 12
click at [388, 121] on span "Approve" at bounding box center [381, 118] width 21 height 6
click at [382, 95] on label "Approve" at bounding box center [381, 93] width 33 height 12
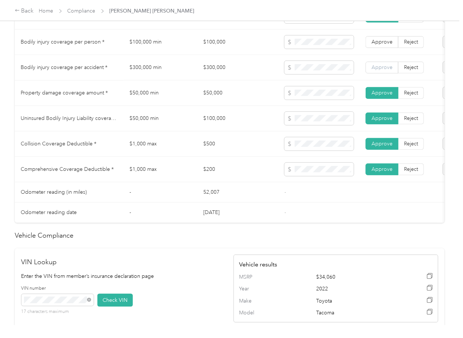
click at [377, 70] on span "Approve" at bounding box center [381, 67] width 21 height 6
click at [380, 44] on label "Approve" at bounding box center [381, 42] width 33 height 12
click at [380, 45] on span "Approve" at bounding box center [381, 42] width 21 height 6
click at [180, 170] on td "$1,000 max" at bounding box center [160, 169] width 74 height 25
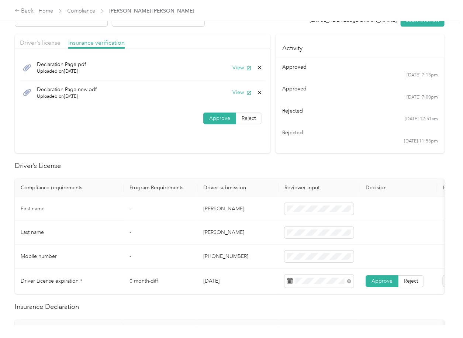
scroll to position [0, 0]
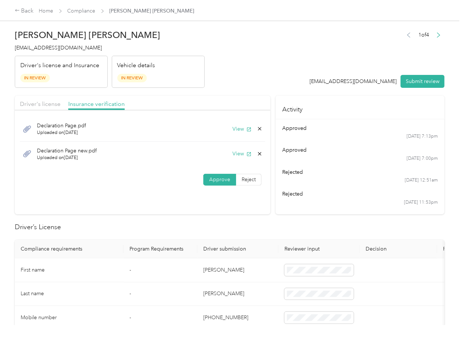
click at [260, 153] on icon at bounding box center [260, 154] width 6 height 6
click at [241, 158] on button "Yes" at bounding box center [239, 159] width 14 height 12
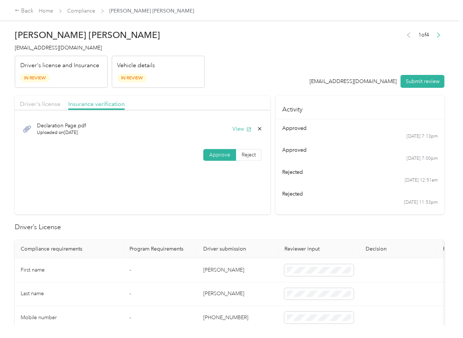
click at [42, 109] on div "Driver's license Insurance verification" at bounding box center [142, 102] width 255 height 15
click at [46, 105] on span "Driver's license" at bounding box center [40, 103] width 41 height 7
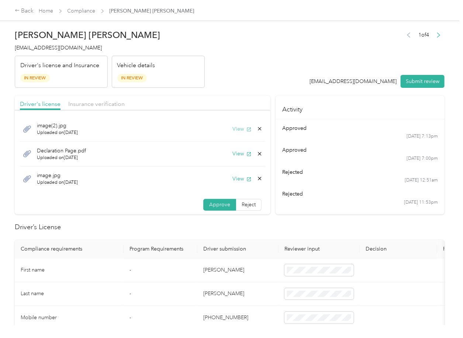
click at [246, 128] on icon "button" at bounding box center [248, 129] width 5 height 5
click at [235, 151] on button "View" at bounding box center [241, 154] width 19 height 8
click at [257, 152] on icon at bounding box center [260, 154] width 6 height 6
click at [239, 156] on div "Delete this file? No Yes" at bounding box center [213, 153] width 61 height 32
click at [257, 154] on icon at bounding box center [260, 154] width 6 height 6
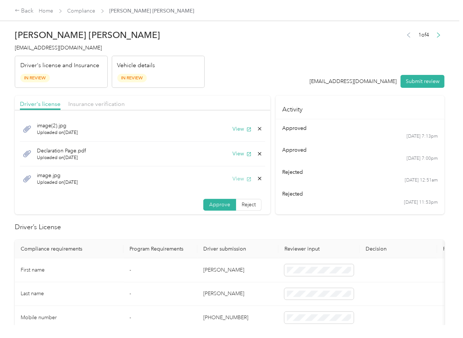
click at [232, 157] on button "Yes" at bounding box center [231, 160] width 14 height 12
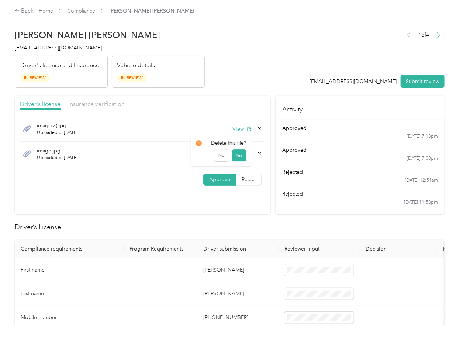
click at [258, 153] on icon at bounding box center [260, 154] width 6 height 6
click at [237, 156] on button "Yes" at bounding box center [239, 159] width 14 height 12
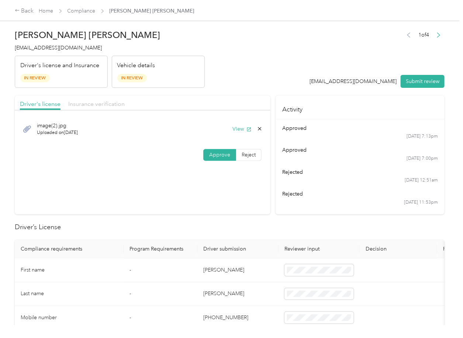
click at [83, 105] on span "Insurance verification" at bounding box center [96, 103] width 56 height 7
click at [234, 132] on button "View" at bounding box center [241, 129] width 19 height 8
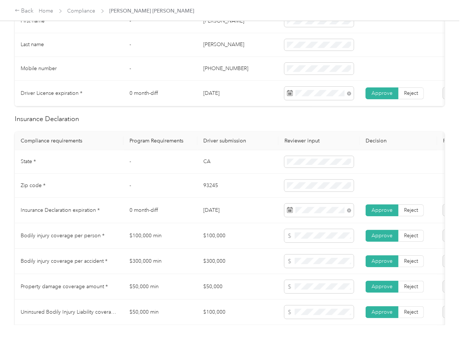
scroll to position [295, 0]
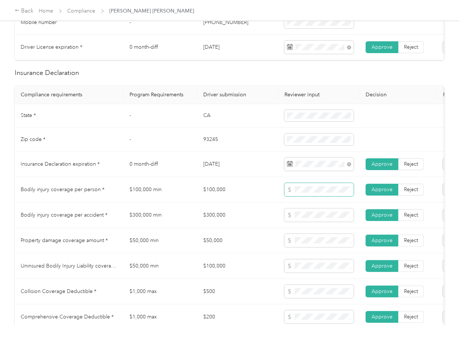
click at [288, 196] on span at bounding box center [318, 189] width 69 height 13
click at [287, 222] on span at bounding box center [318, 214] width 69 height 13
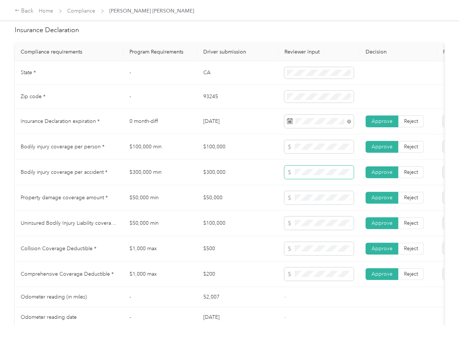
scroll to position [393, 0]
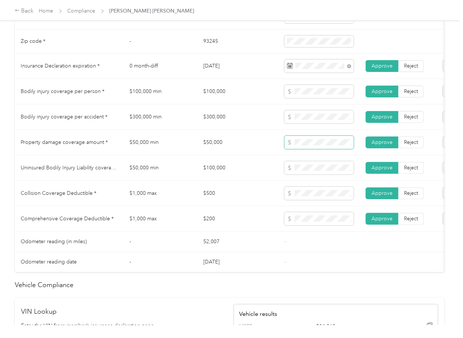
click at [293, 149] on span at bounding box center [318, 142] width 69 height 13
click at [227, 219] on td "$200" at bounding box center [237, 218] width 81 height 25
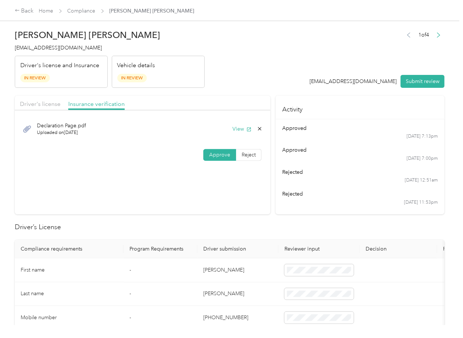
scroll to position [0, 93]
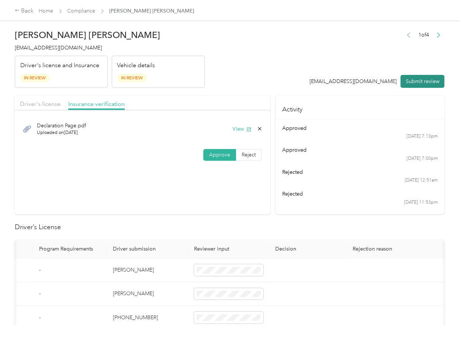
drag, startPoint x: 227, startPoint y: 219, endPoint x: 411, endPoint y: 85, distance: 227.8
click at [63, 54] on div "[PERSON_NAME] [PERSON_NAME] [EMAIL_ADDRESS][DOMAIN_NAME] Driver's license and I…" at bounding box center [110, 57] width 190 height 62
click at [63, 53] on div "[PERSON_NAME] [PERSON_NAME] [EMAIL_ADDRESS][DOMAIN_NAME] Driver's license and I…" at bounding box center [110, 57] width 190 height 62
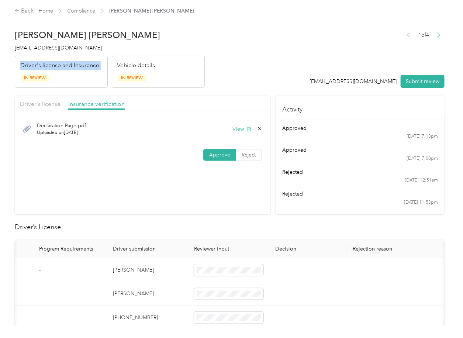
click at [63, 53] on div "[PERSON_NAME] [PERSON_NAME] [EMAIL_ADDRESS][DOMAIN_NAME] Driver's license and I…" at bounding box center [110, 57] width 190 height 62
click at [66, 51] on span "[EMAIL_ADDRESS][DOMAIN_NAME]" at bounding box center [58, 48] width 87 height 6
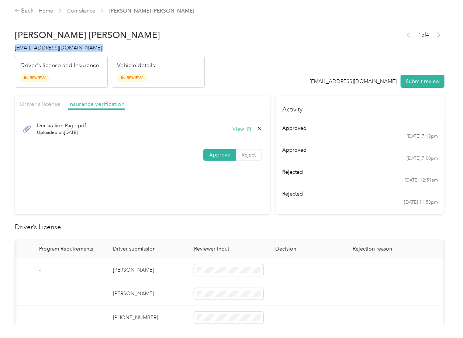
click at [414, 79] on button "Submit review" at bounding box center [422, 81] width 44 height 13
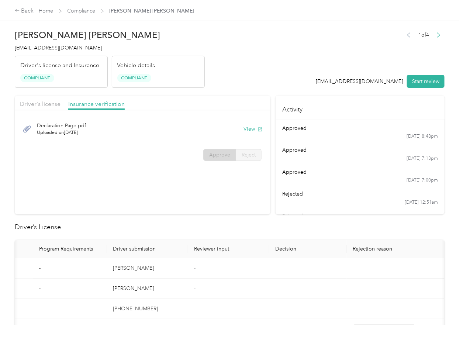
click at [235, 199] on section "Driver's license Insurance verification Declaration Page.pdf Uploaded on [DATE]…" at bounding box center [142, 154] width 255 height 119
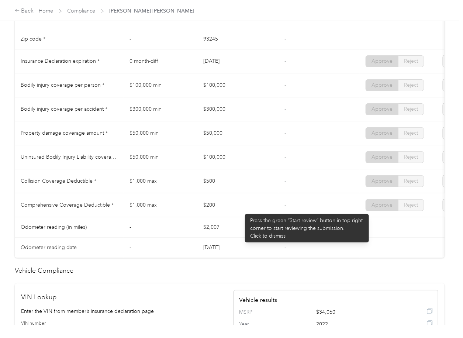
scroll to position [393, 0]
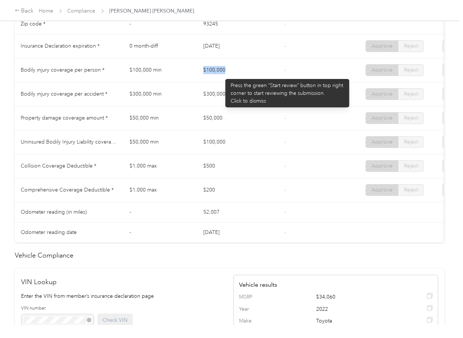
drag, startPoint x: 195, startPoint y: 74, endPoint x: 226, endPoint y: 77, distance: 31.1
click at [226, 77] on tr "Bodily injury coverage per person * $100,000 min $100,000 - Approve Reject" at bounding box center [275, 70] width 520 height 24
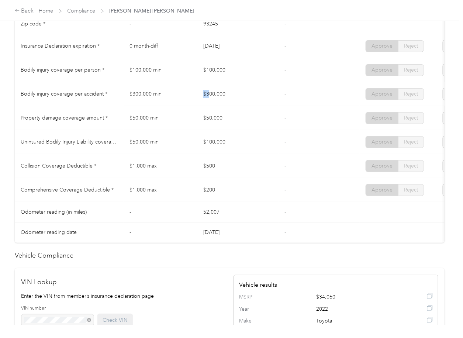
drag, startPoint x: 203, startPoint y: 102, endPoint x: 232, endPoint y: 112, distance: 31.0
click at [240, 104] on td "$300,000" at bounding box center [237, 94] width 81 height 24
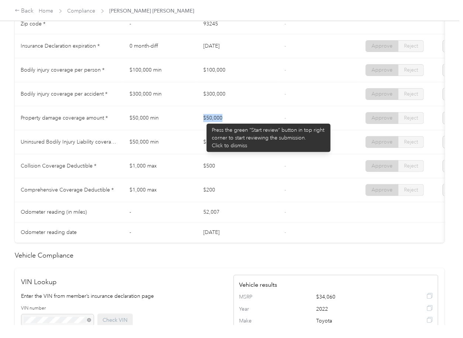
drag, startPoint x: 201, startPoint y: 121, endPoint x: 248, endPoint y: 122, distance: 47.6
click at [248, 122] on td "$50,000" at bounding box center [237, 118] width 81 height 24
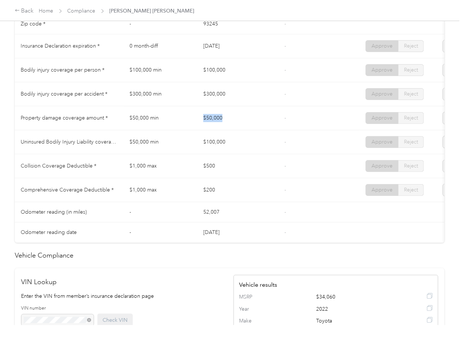
click at [256, 122] on td "$50,000" at bounding box center [237, 118] width 81 height 24
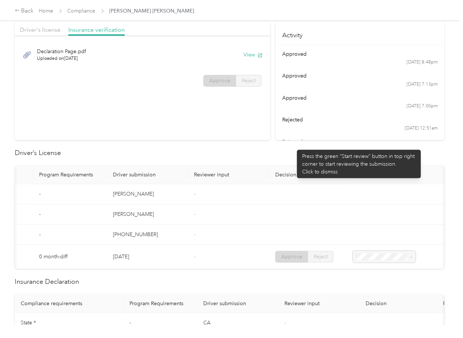
scroll to position [0, 0]
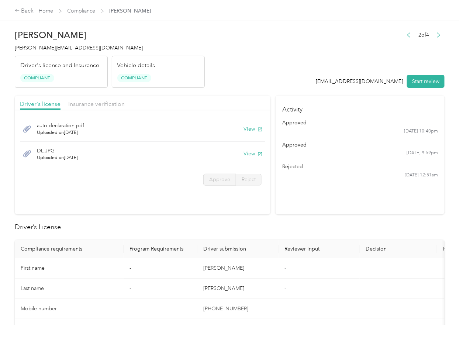
scroll to position [295, 0]
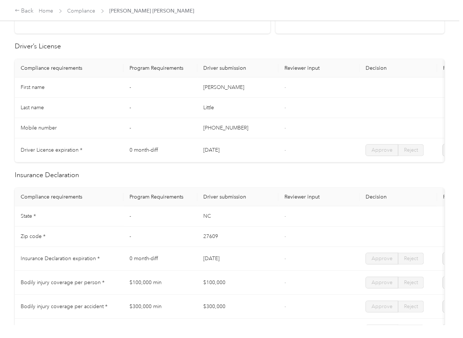
scroll to position [344, 0]
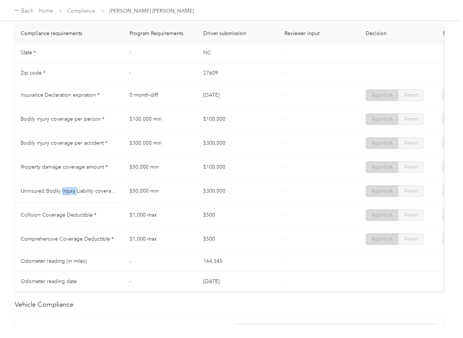
click at [71, 194] on span "Uninsured Bodily Injury Liability coverage per accident *" at bounding box center [86, 191] width 131 height 6
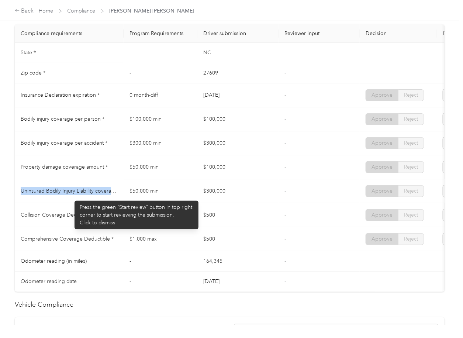
click at [71, 194] on span "Uninsured Bodily Injury Liability coverage per accident *" at bounding box center [86, 191] width 131 height 6
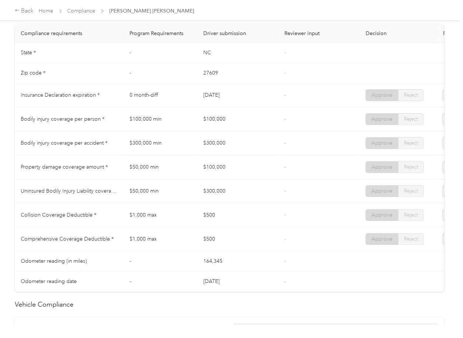
click at [186, 170] on td "$50,000 min" at bounding box center [160, 167] width 74 height 24
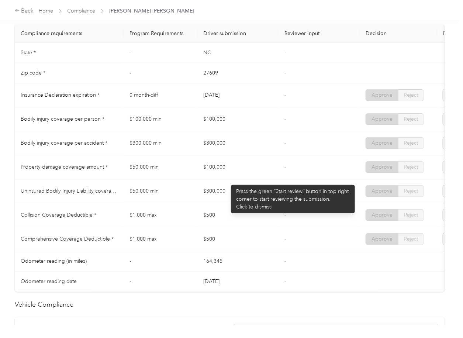
click at [227, 179] on td "$100,000" at bounding box center [237, 167] width 81 height 24
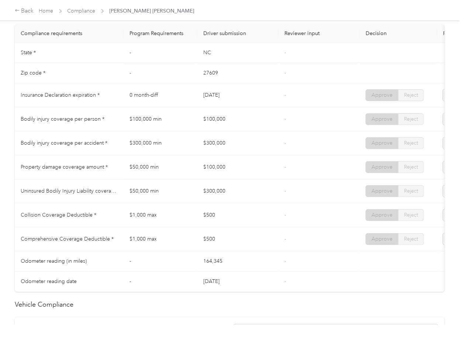
click at [238, 188] on td "$300,000" at bounding box center [237, 191] width 81 height 24
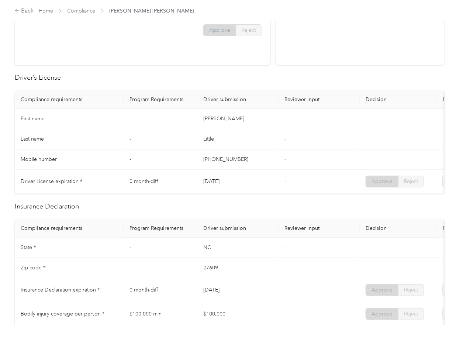
scroll to position [0, 0]
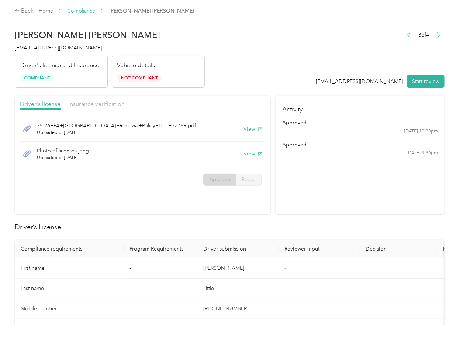
click at [88, 13] on link "Compliance" at bounding box center [81, 11] width 28 height 6
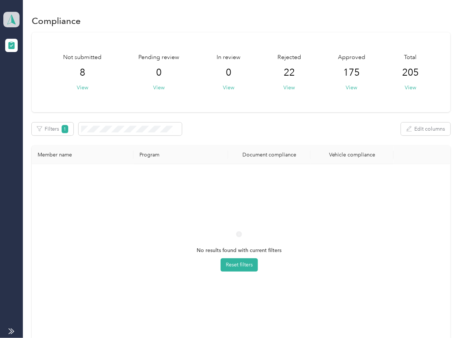
click at [15, 20] on icon at bounding box center [11, 19] width 11 height 10
click at [42, 77] on div "Log out" at bounding box center [80, 77] width 145 height 13
